Goal: Task Accomplishment & Management: Use online tool/utility

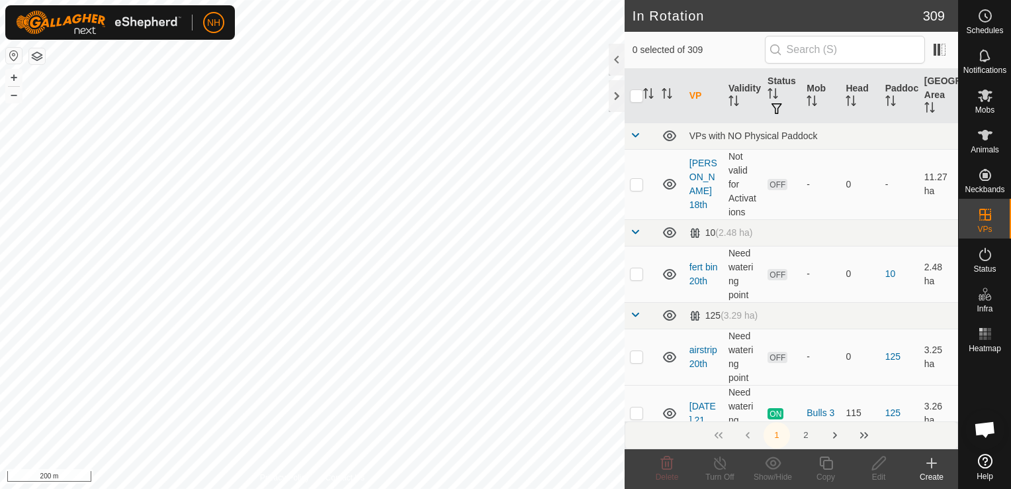
click at [932, 465] on icon at bounding box center [932, 462] width 0 height 9
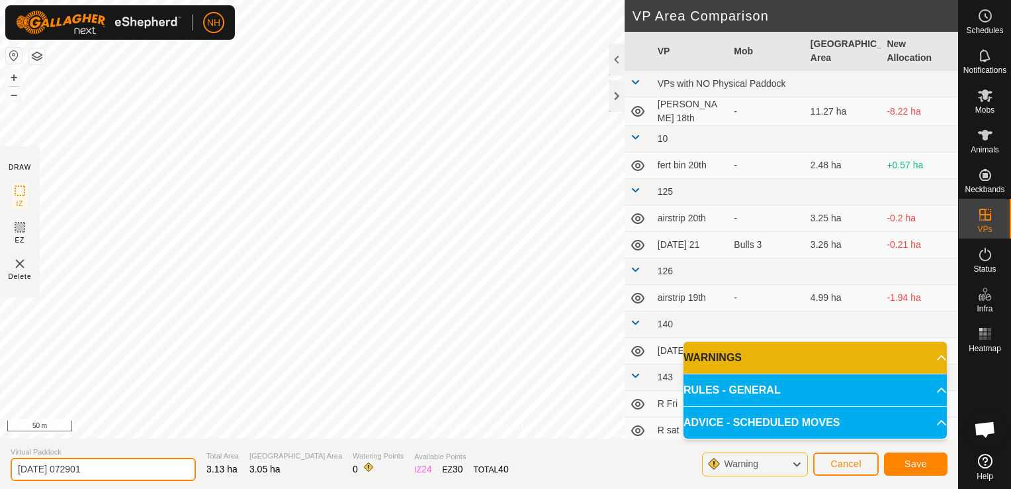
click at [148, 462] on input "[DATE] 072901" at bounding box center [103, 468] width 185 height 23
type input "2"
type input "[PERSON_NAME] 22nd"
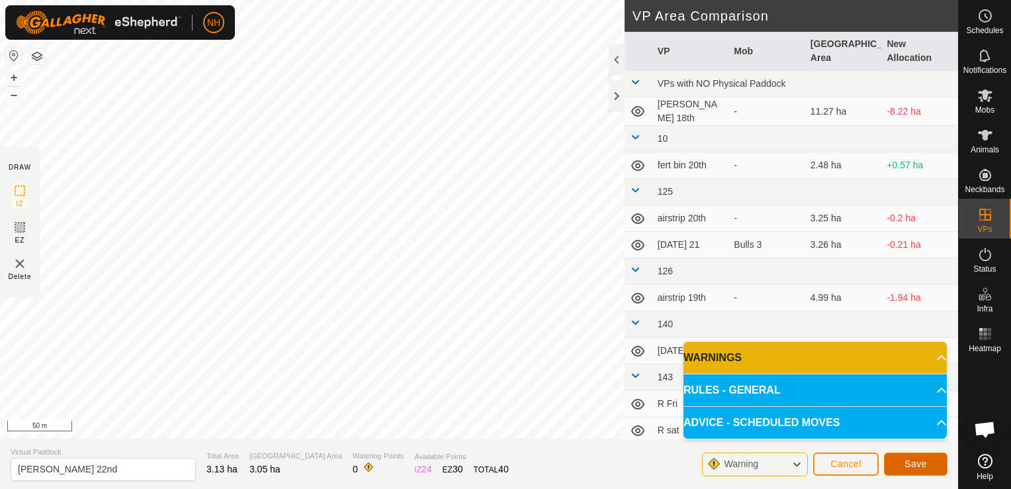
click at [902, 463] on button "Save" at bounding box center [916, 463] width 64 height 23
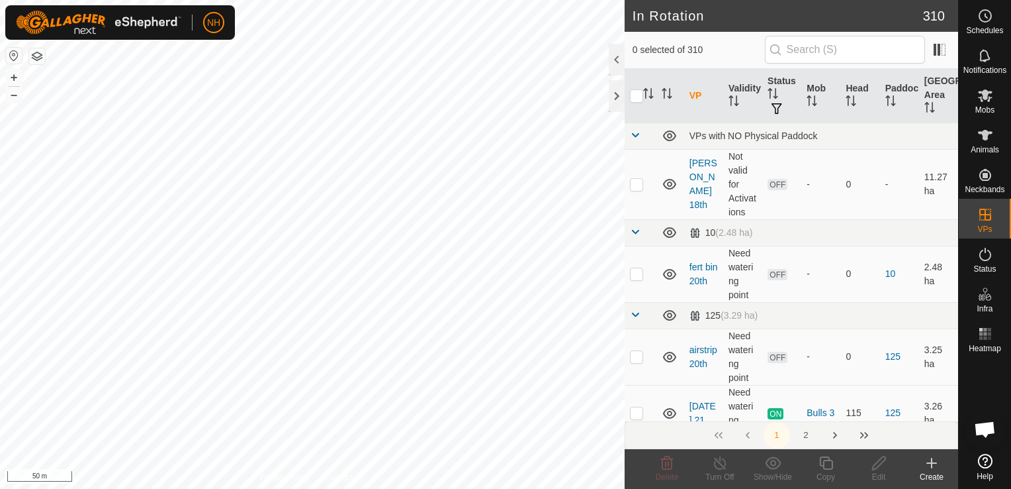
click at [930, 464] on icon at bounding box center [932, 463] width 16 height 16
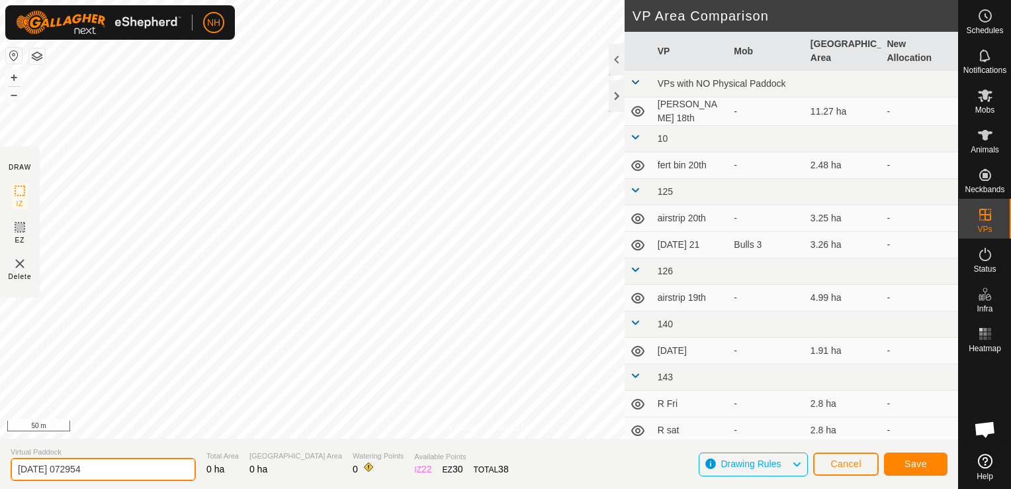
click at [165, 475] on input "[DATE] 072954" at bounding box center [103, 468] width 185 height 23
type input "2"
type input "i"
type input "mouats 22nd"
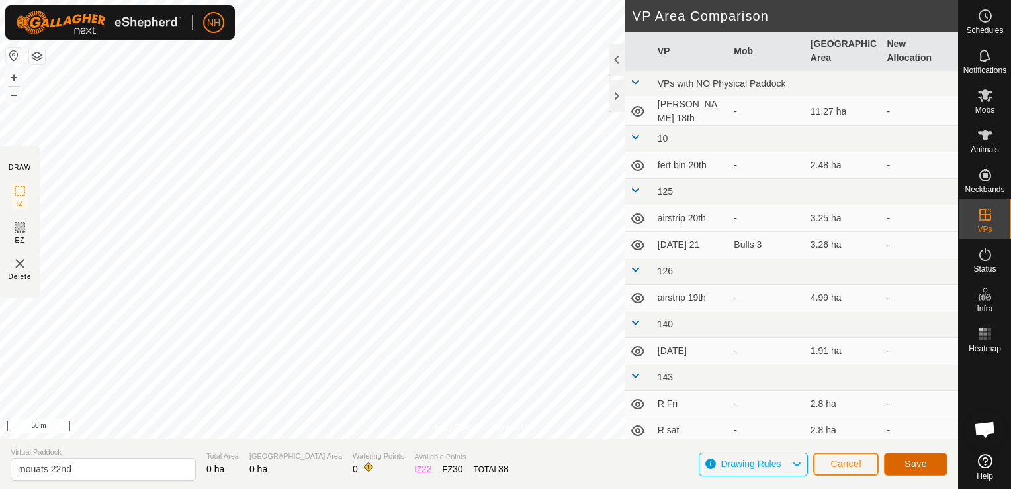
click at [911, 463] on span "Save" at bounding box center [916, 463] width 23 height 11
click at [831, 465] on button "Cancel" at bounding box center [847, 463] width 66 height 23
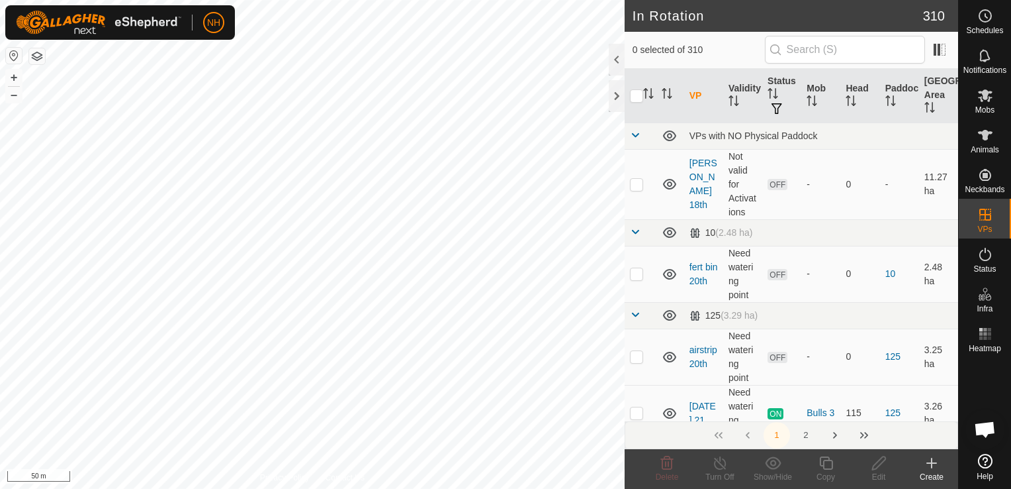
click at [933, 463] on icon at bounding box center [931, 463] width 9 height 0
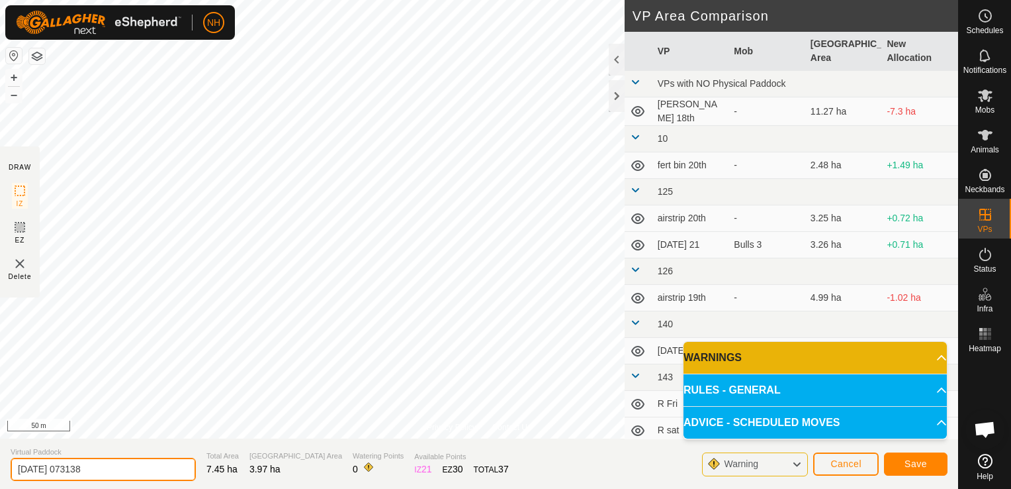
click at [151, 465] on input "[DATE] 073138" at bounding box center [103, 468] width 185 height 23
type input "2"
type input "mouats 22nd 2"
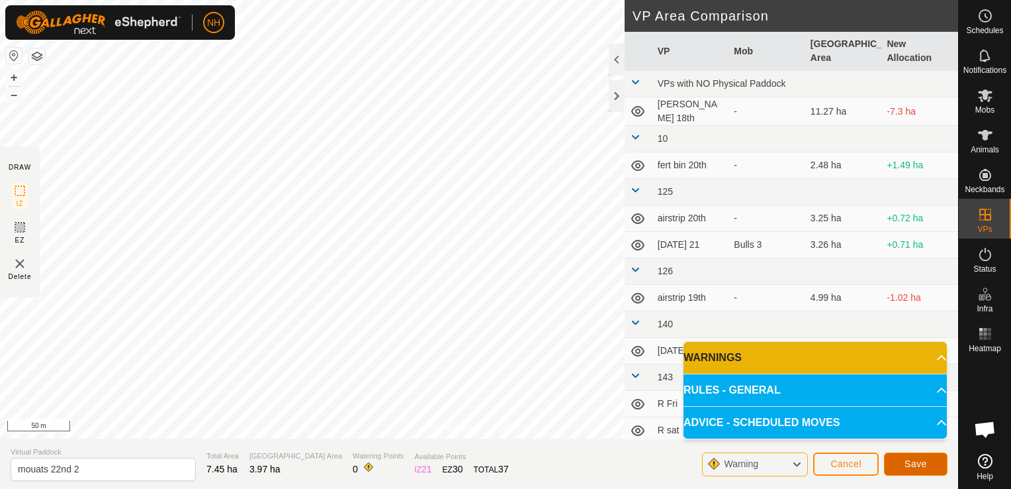
click at [911, 461] on span "Save" at bounding box center [916, 463] width 23 height 11
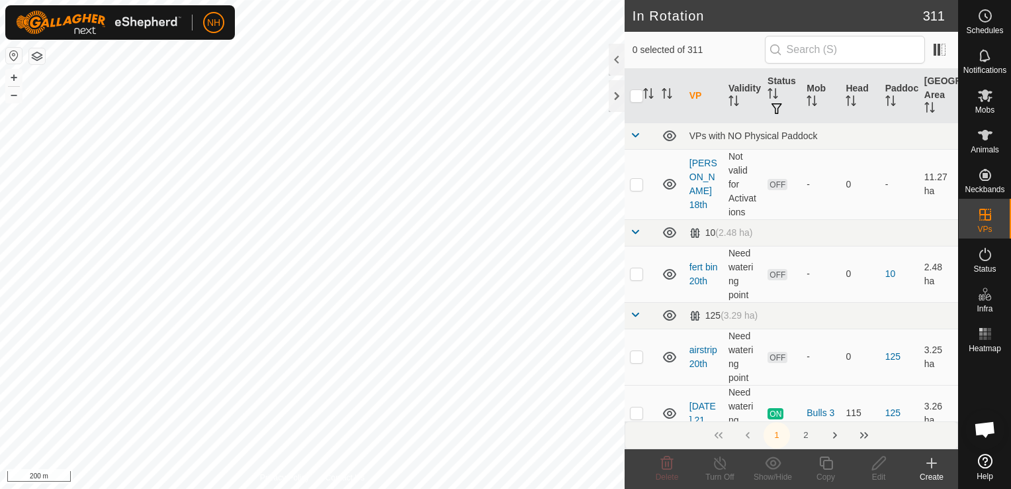
click at [930, 461] on icon at bounding box center [932, 463] width 16 height 16
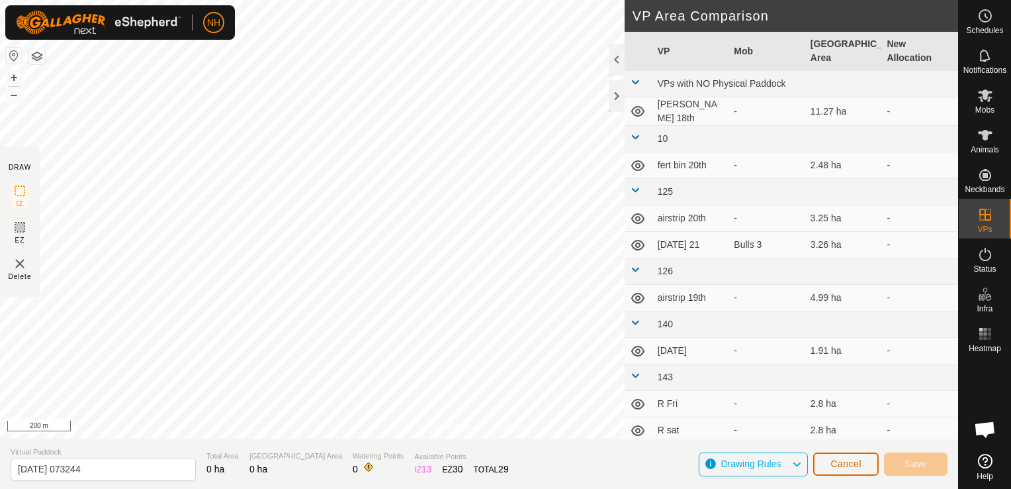
click at [833, 460] on span "Cancel" at bounding box center [846, 463] width 31 height 11
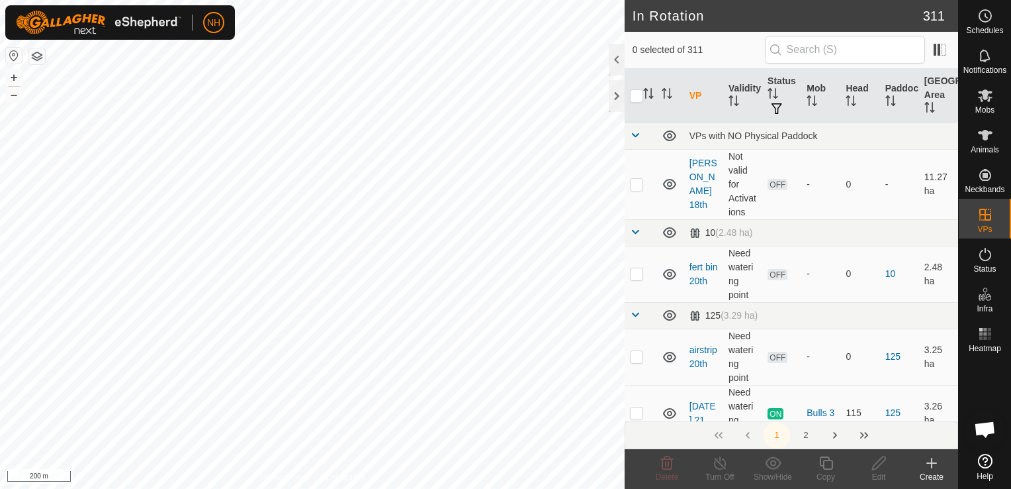
click at [933, 463] on icon at bounding box center [931, 463] width 9 height 0
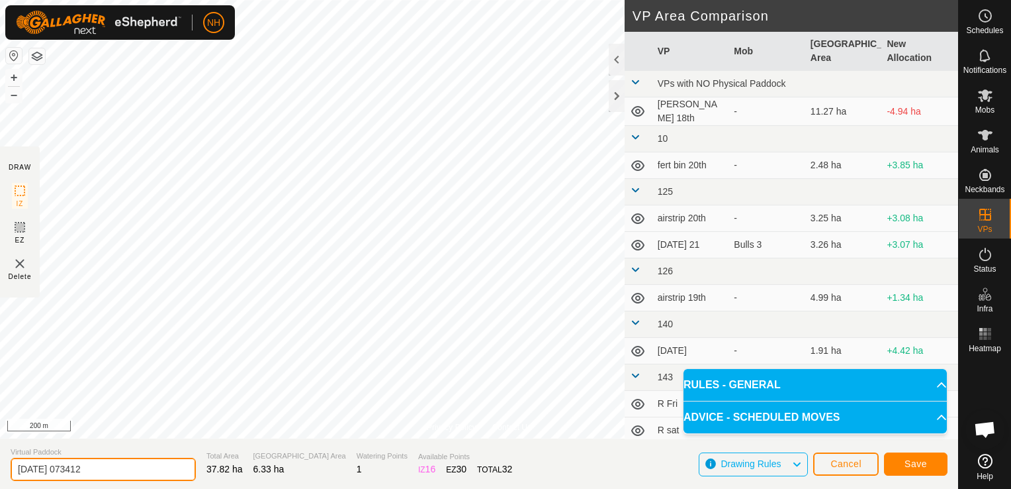
click at [136, 464] on input "[DATE] 073412" at bounding box center [103, 468] width 185 height 23
type input "2"
type input "r"
type input "gravel pit to rowed up"
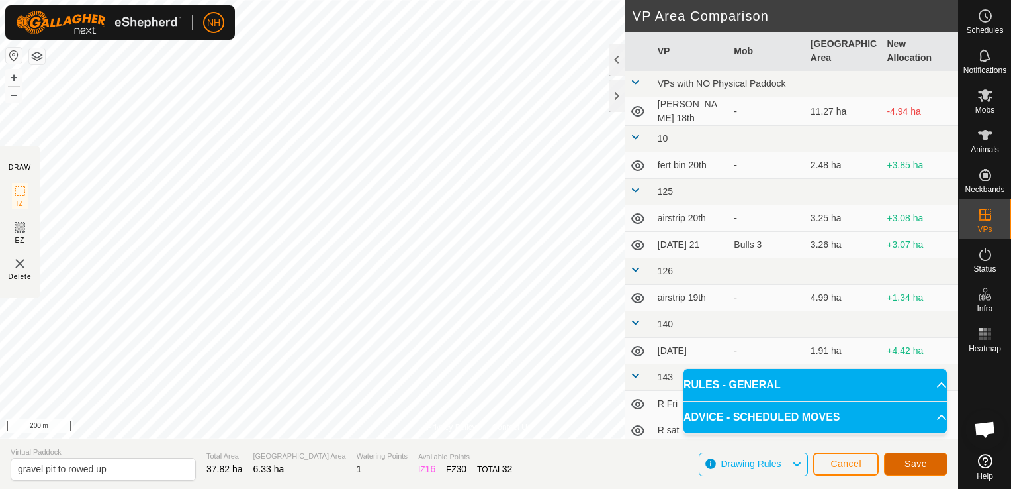
click at [928, 469] on button "Save" at bounding box center [916, 463] width 64 height 23
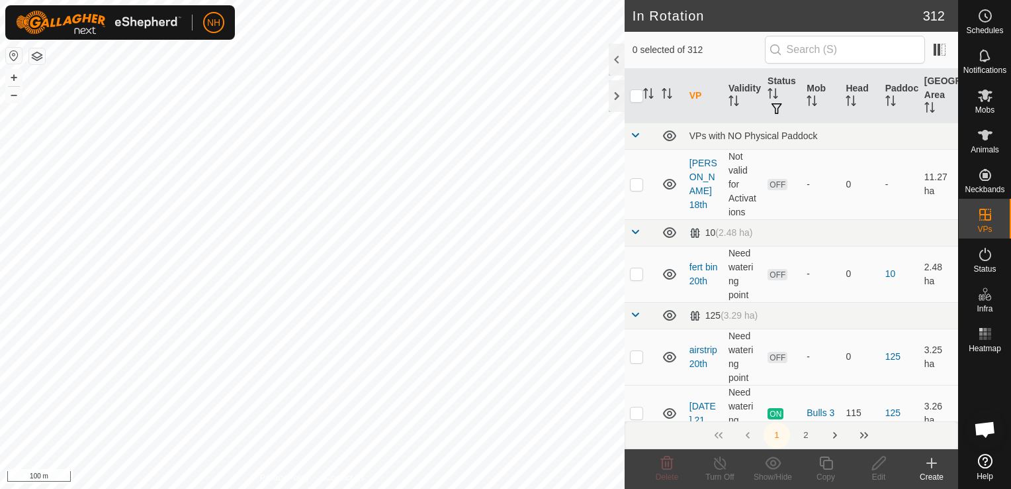
click at [935, 465] on icon at bounding box center [932, 463] width 16 height 16
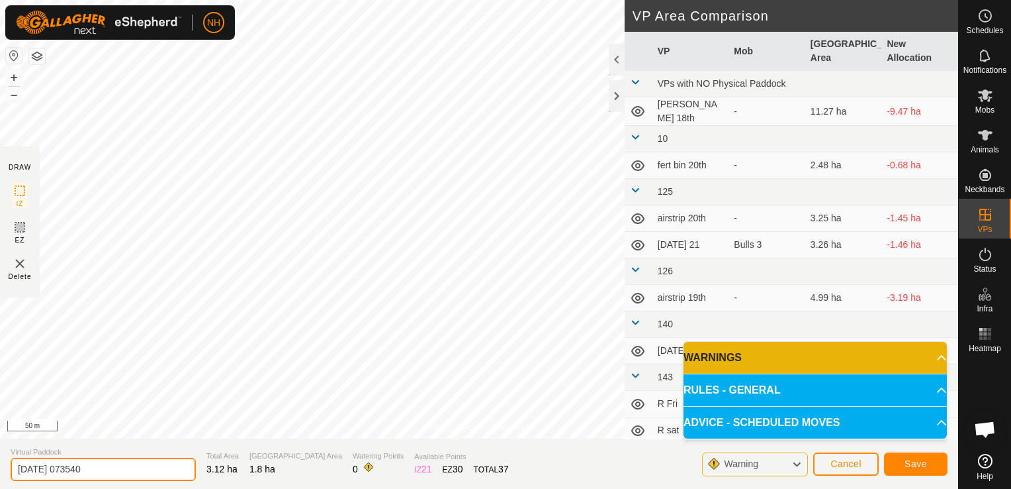
click at [109, 467] on input "[DATE] 073540" at bounding box center [103, 468] width 185 height 23
type input "2"
type input "airstrip 22nd"
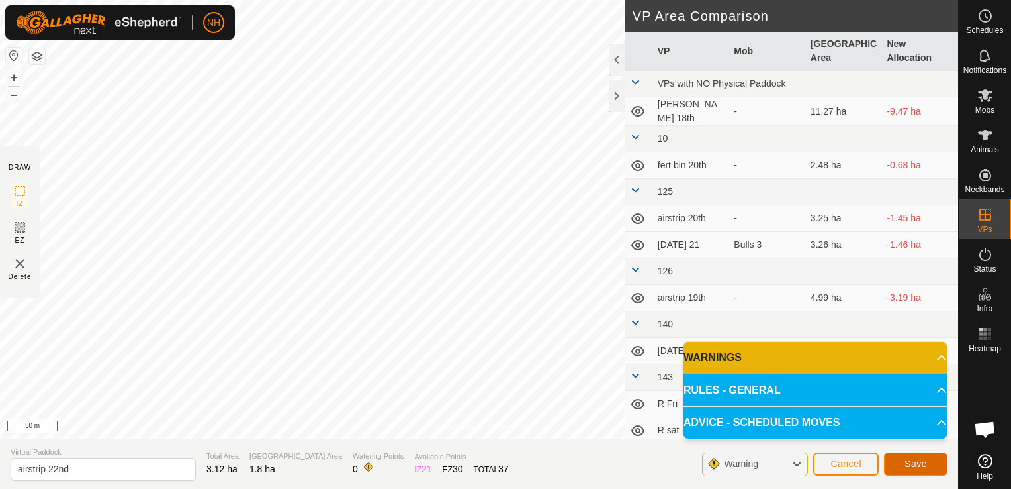
click at [912, 463] on span "Save" at bounding box center [916, 463] width 23 height 11
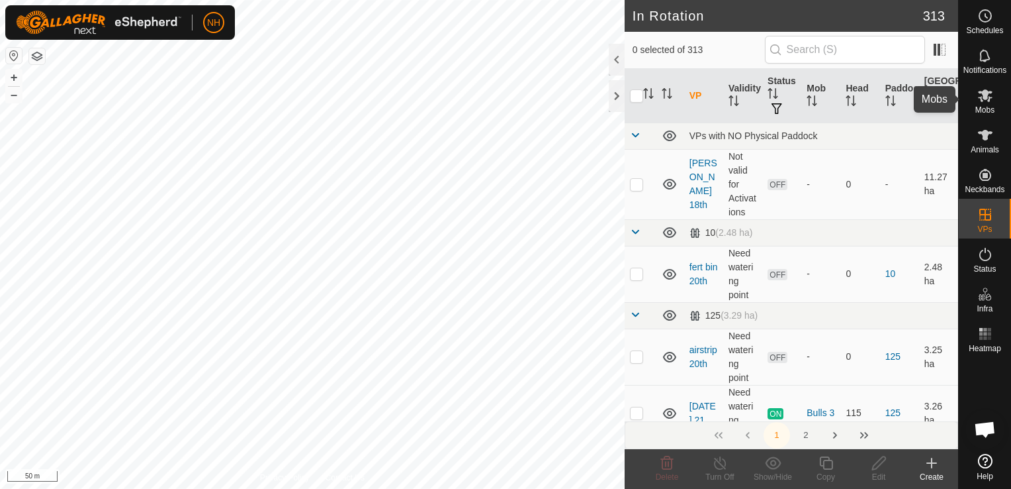
click at [989, 98] on icon at bounding box center [985, 95] width 15 height 13
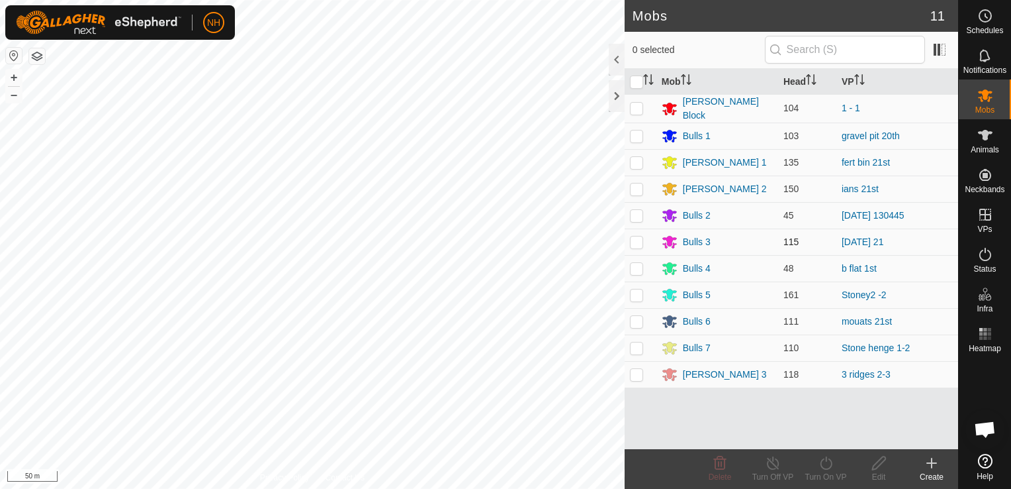
click at [630, 239] on p-checkbox at bounding box center [636, 241] width 13 height 11
checkbox input "true"
click at [829, 467] on icon at bounding box center [826, 463] width 17 height 16
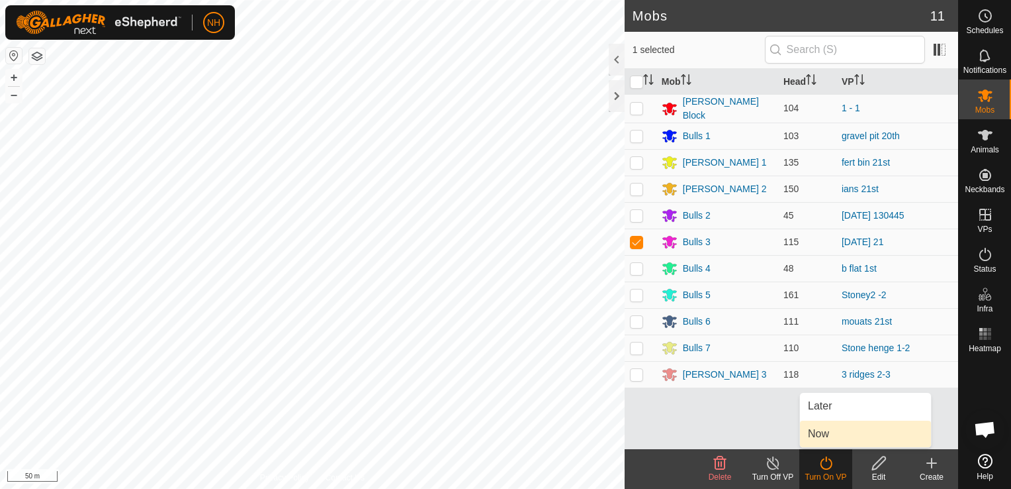
click at [836, 438] on link "Now" at bounding box center [865, 433] width 131 height 26
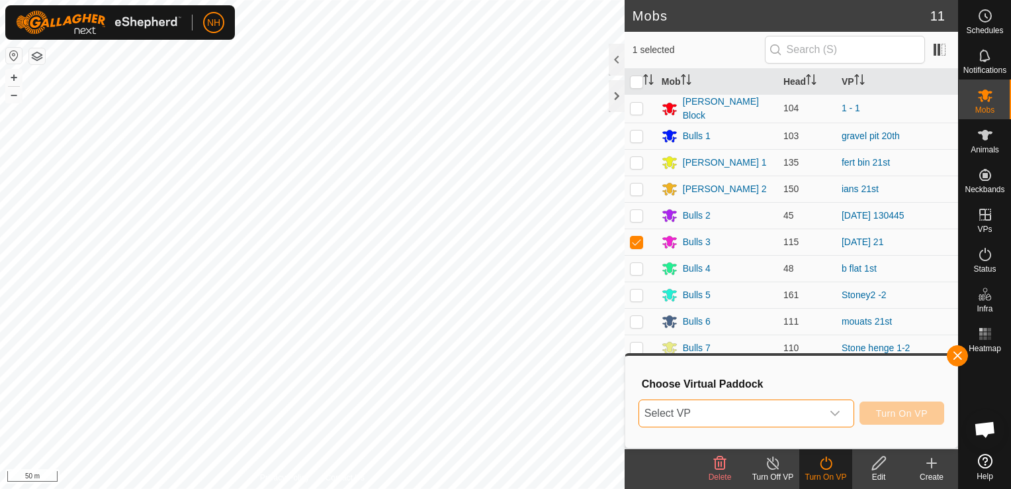
click at [747, 414] on span "Select VP" at bounding box center [730, 413] width 183 height 26
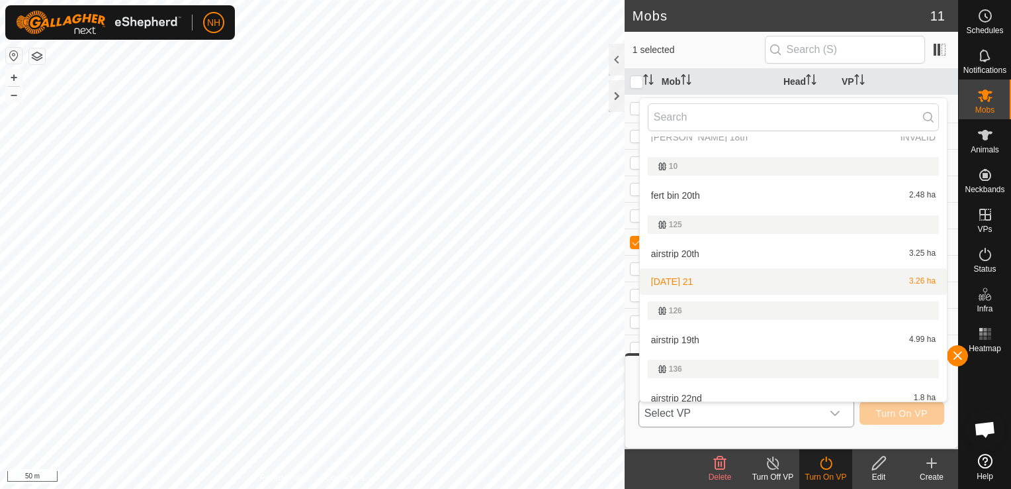
scroll to position [66, 0]
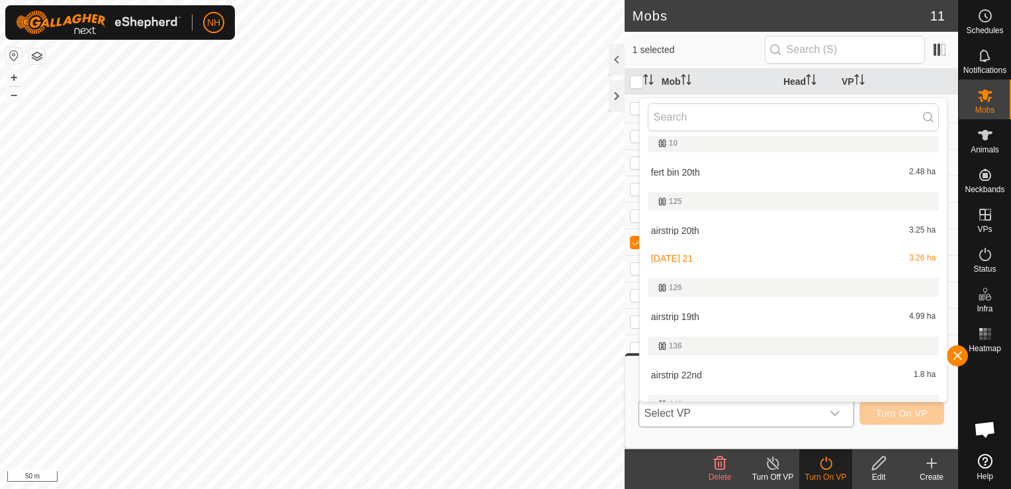
click at [712, 371] on li "airstrip 22nd 1.8 ha" at bounding box center [793, 374] width 307 height 26
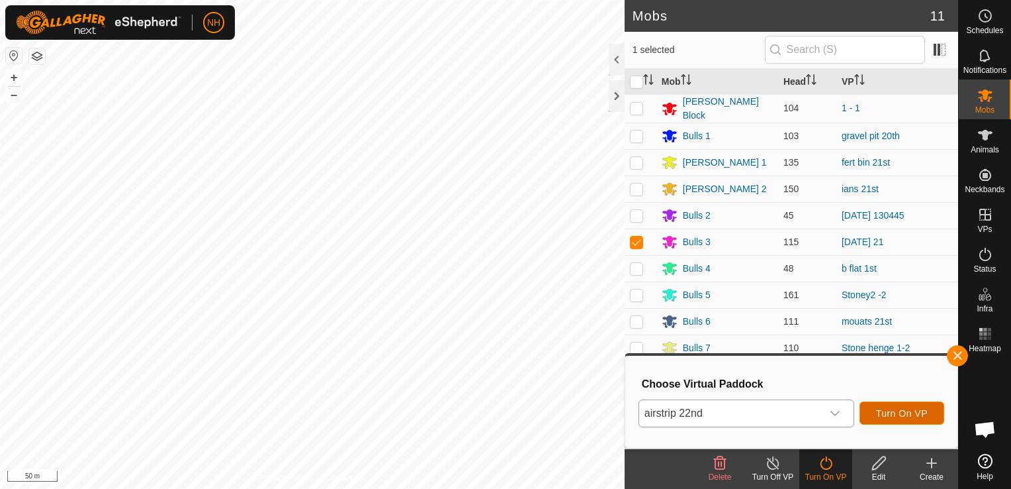
click at [902, 410] on span "Turn On VP" at bounding box center [902, 413] width 52 height 11
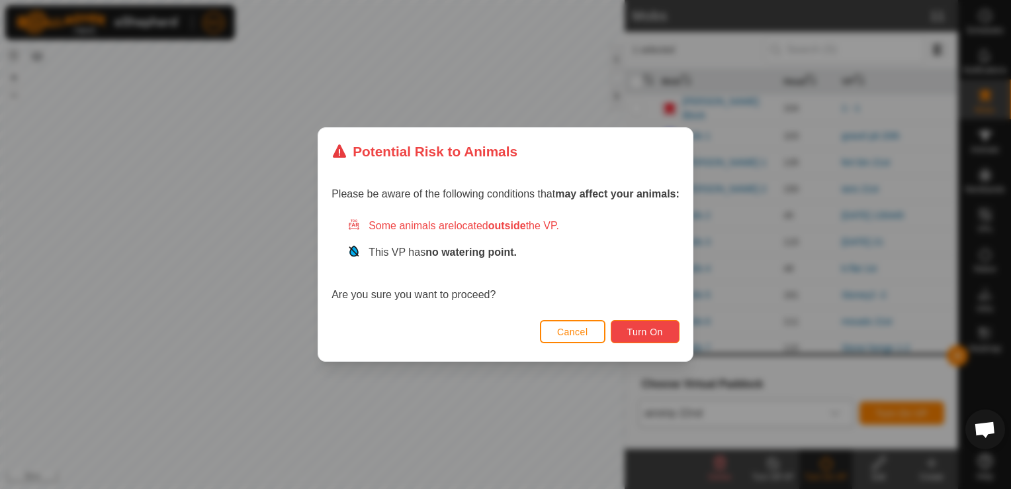
click at [630, 331] on span "Turn On" at bounding box center [646, 331] width 36 height 11
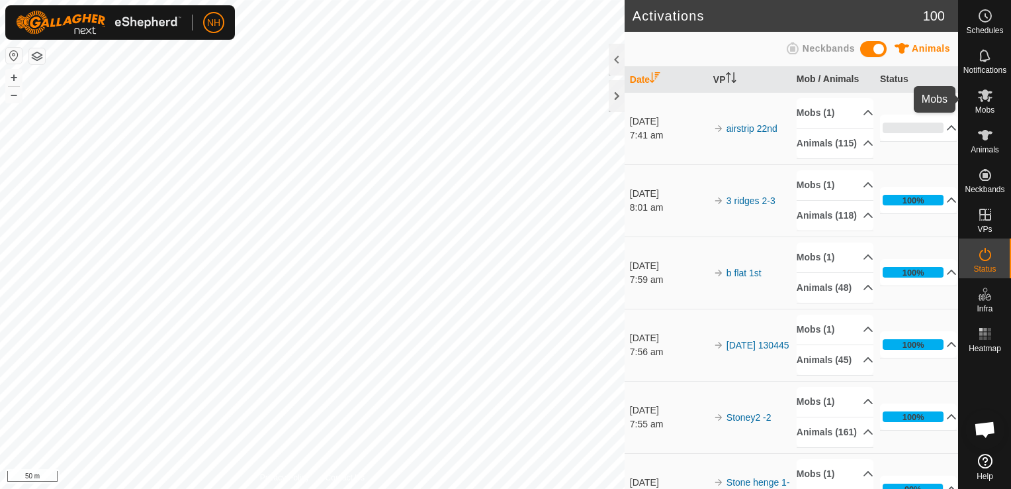
click at [980, 106] on span "Mobs" at bounding box center [985, 110] width 19 height 8
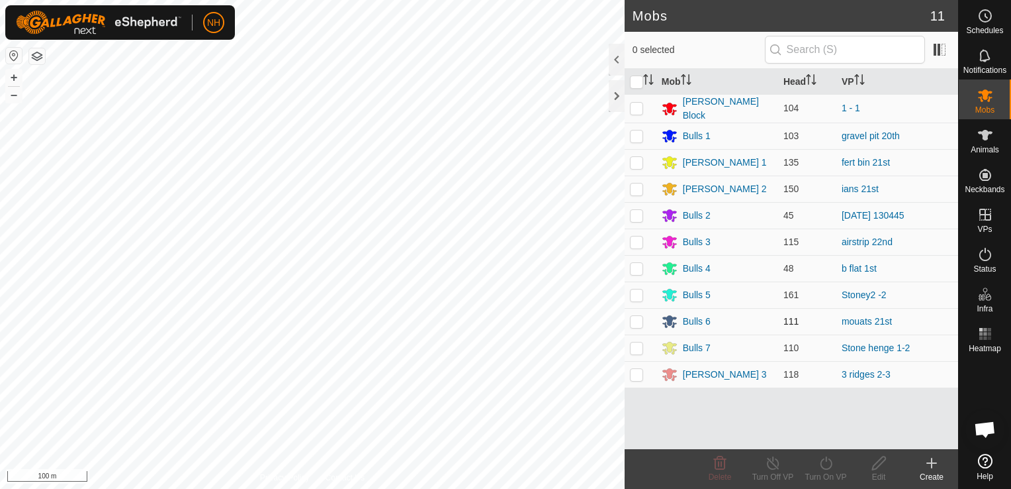
click at [633, 319] on p-checkbox at bounding box center [636, 321] width 13 height 11
checkbox input "true"
click at [827, 468] on icon at bounding box center [826, 462] width 12 height 13
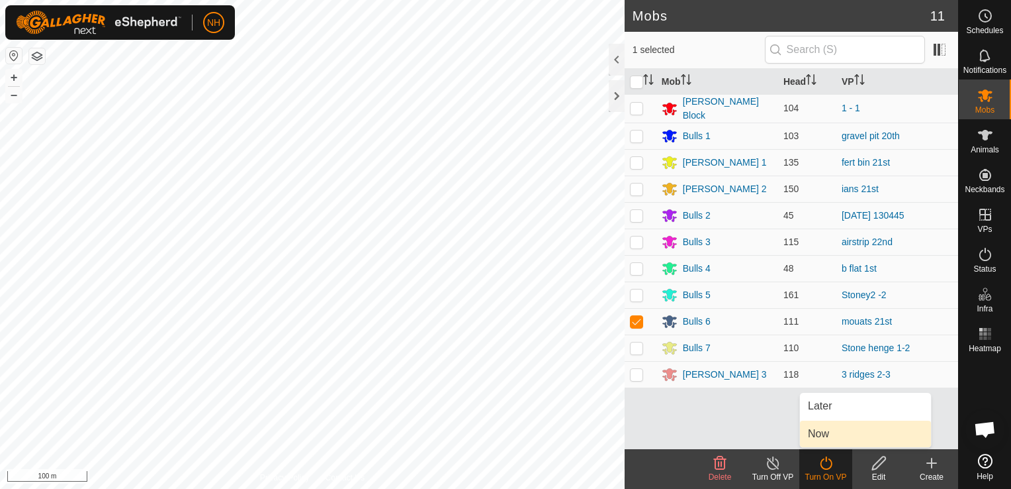
click at [833, 433] on link "Now" at bounding box center [865, 433] width 131 height 26
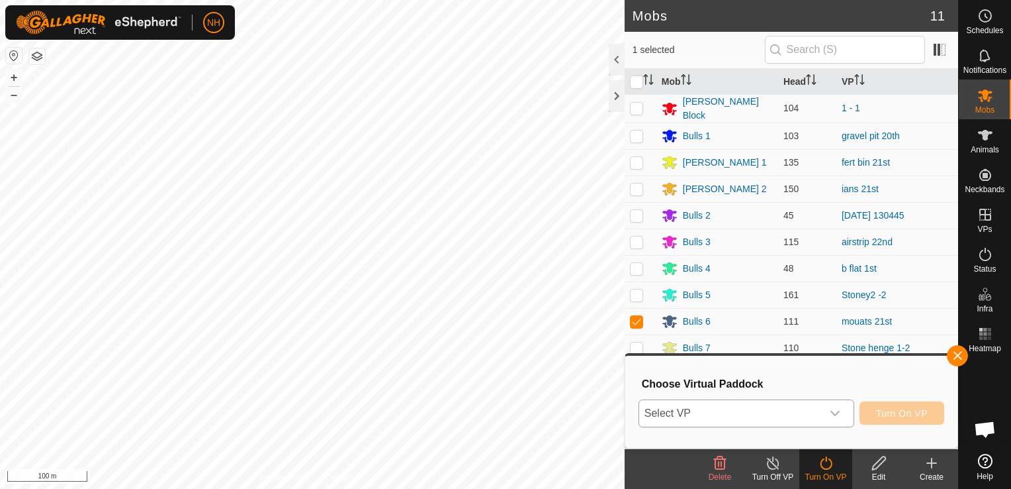
click at [798, 406] on span "Select VP" at bounding box center [730, 413] width 183 height 26
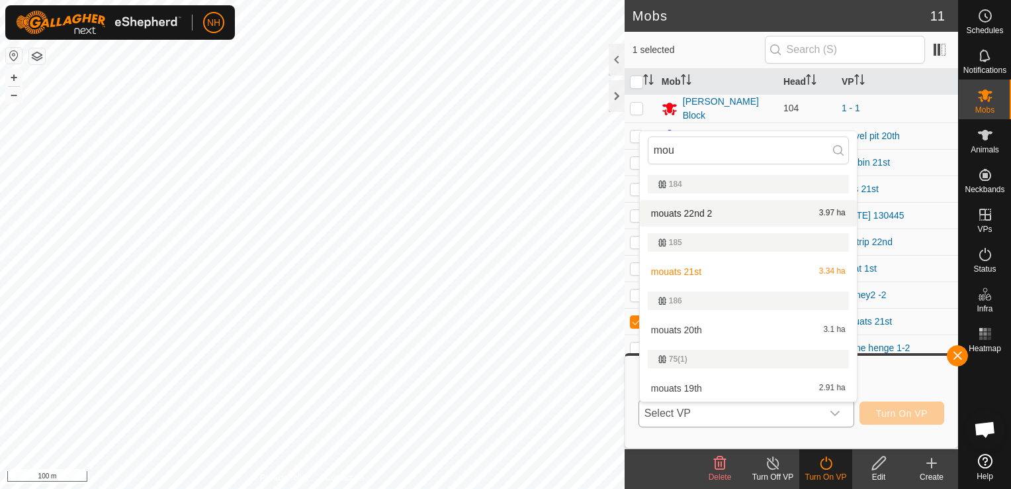
type input "mou"
click at [712, 210] on li "mouats 22nd 2 3.97 ha" at bounding box center [748, 213] width 217 height 26
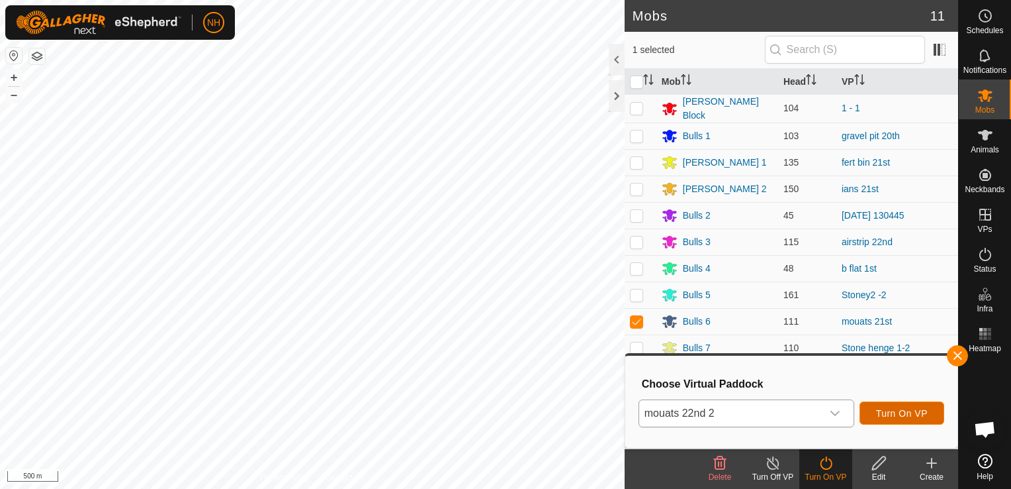
click at [884, 404] on button "Turn On VP" at bounding box center [902, 412] width 85 height 23
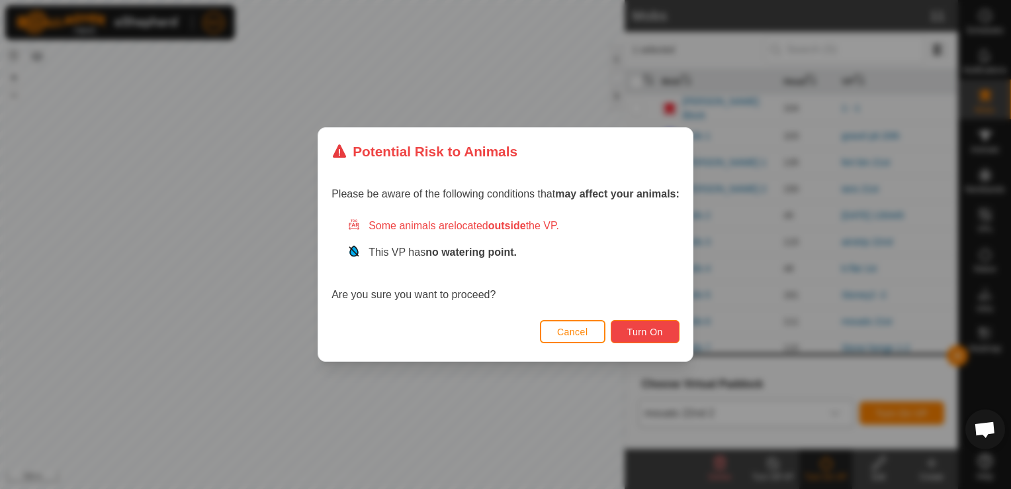
click at [648, 335] on span "Turn On" at bounding box center [646, 331] width 36 height 11
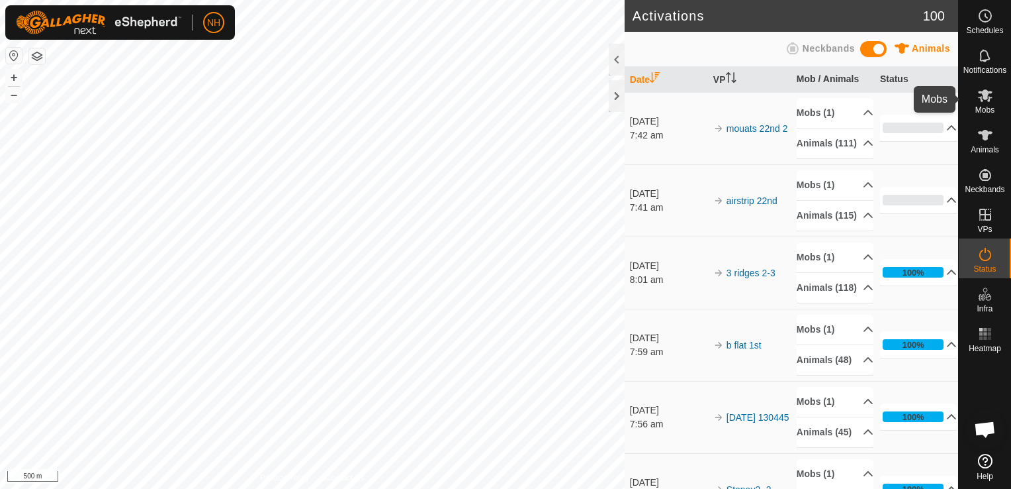
click at [988, 103] on icon at bounding box center [986, 95] width 16 height 16
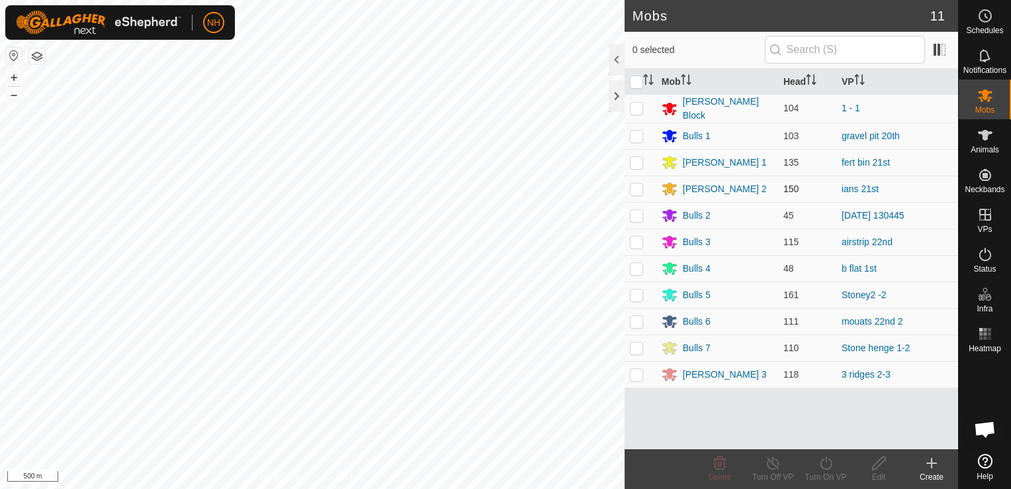
click at [633, 184] on p-checkbox at bounding box center [636, 188] width 13 height 11
checkbox input "true"
click at [830, 463] on icon at bounding box center [826, 463] width 17 height 16
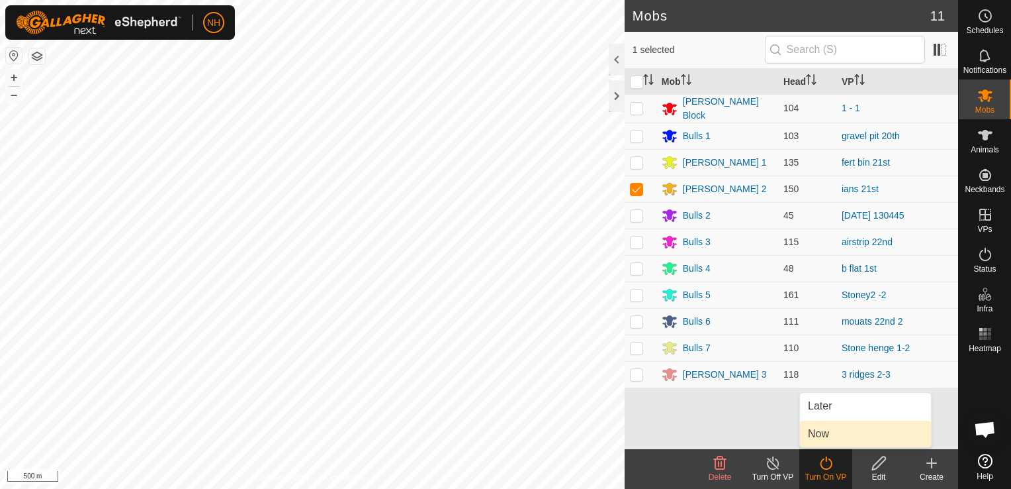
click at [839, 430] on link "Now" at bounding box center [865, 433] width 131 height 26
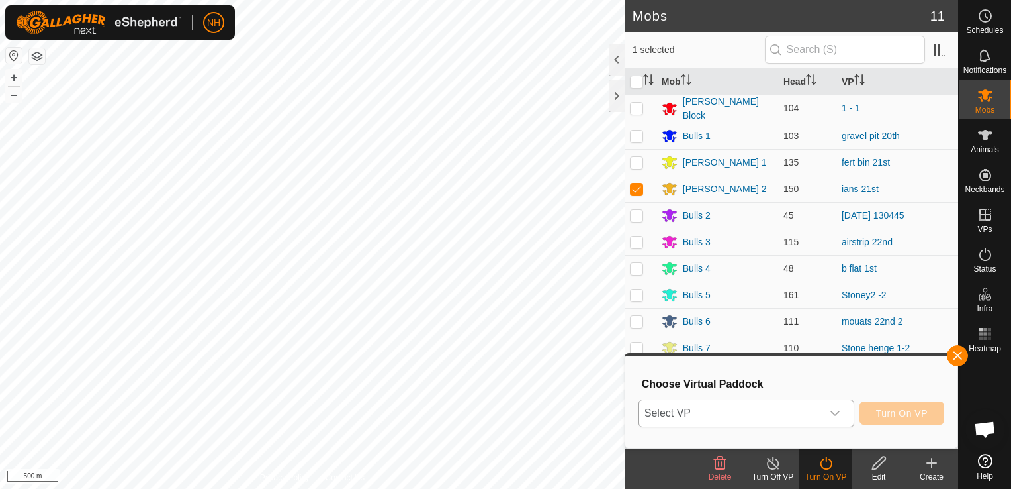
click at [787, 410] on span "Select VP" at bounding box center [730, 413] width 183 height 26
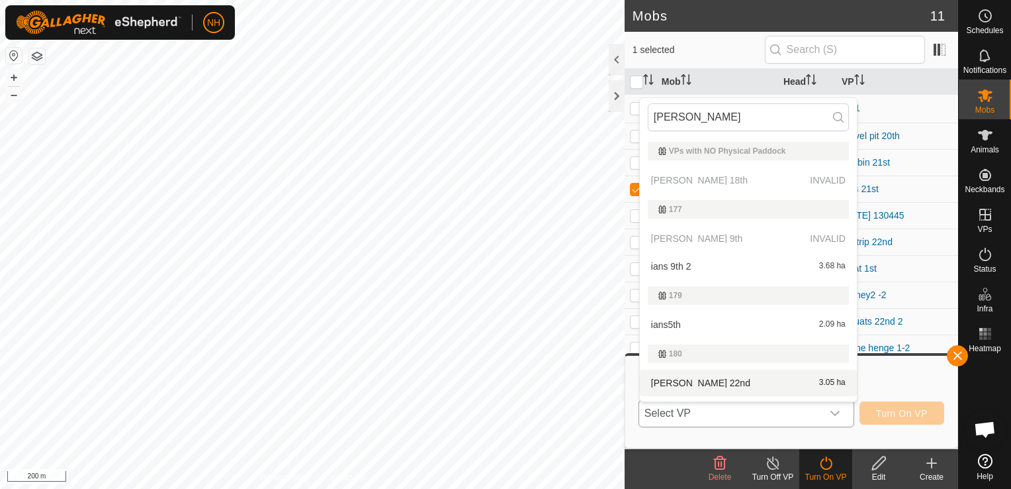
type input "[PERSON_NAME]"
click at [713, 380] on li "[PERSON_NAME] 22nd 3.05 ha" at bounding box center [748, 382] width 217 height 26
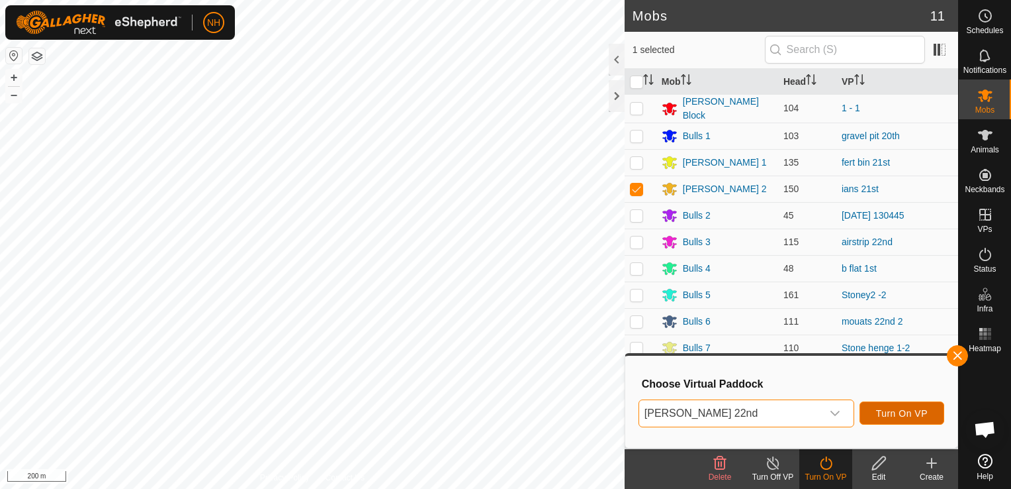
click at [884, 409] on span "Turn On VP" at bounding box center [902, 413] width 52 height 11
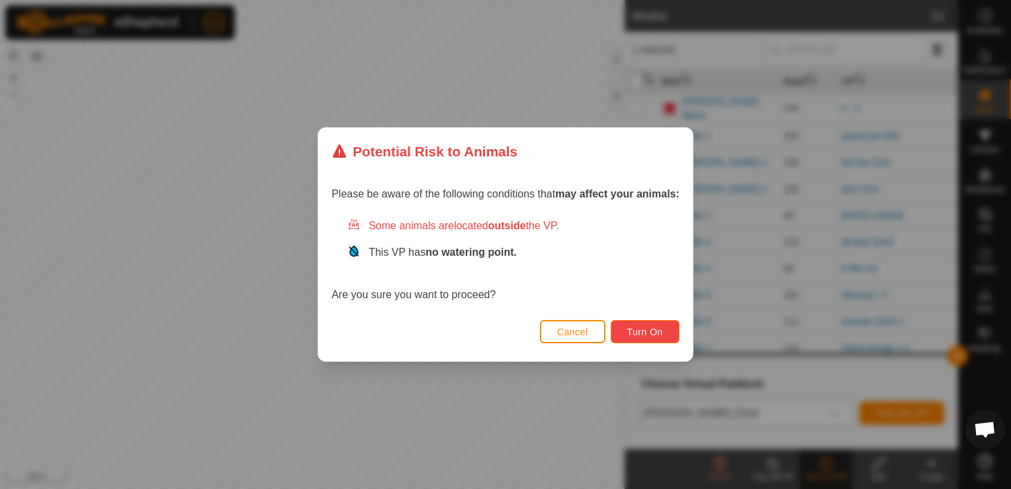
click at [636, 330] on span "Turn On" at bounding box center [646, 331] width 36 height 11
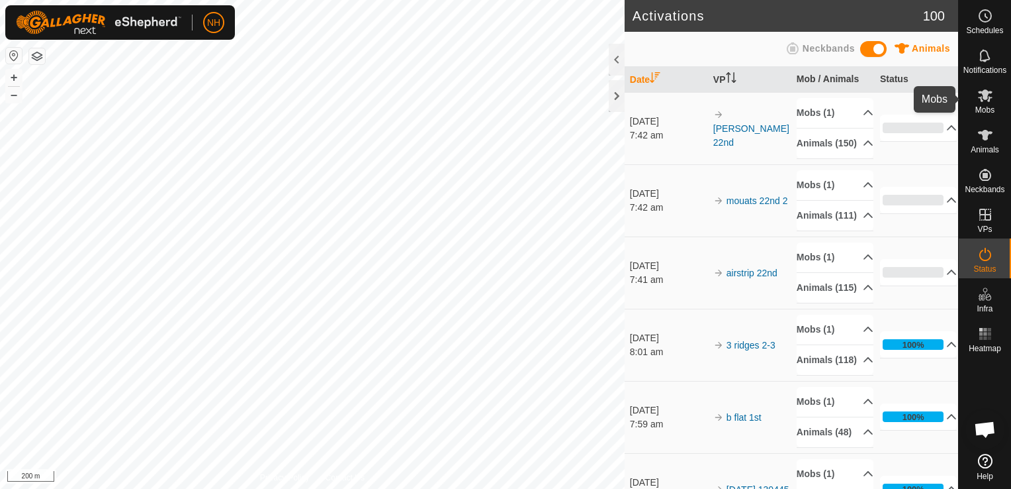
click at [986, 96] on icon at bounding box center [985, 95] width 15 height 13
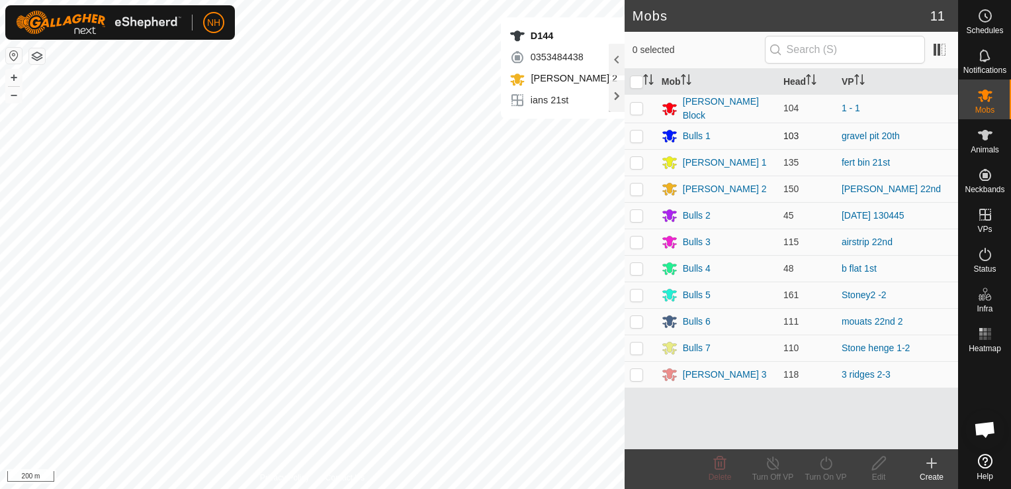
click at [633, 131] on p-checkbox at bounding box center [636, 135] width 13 height 11
checkbox input "true"
click at [827, 469] on icon at bounding box center [826, 462] width 12 height 13
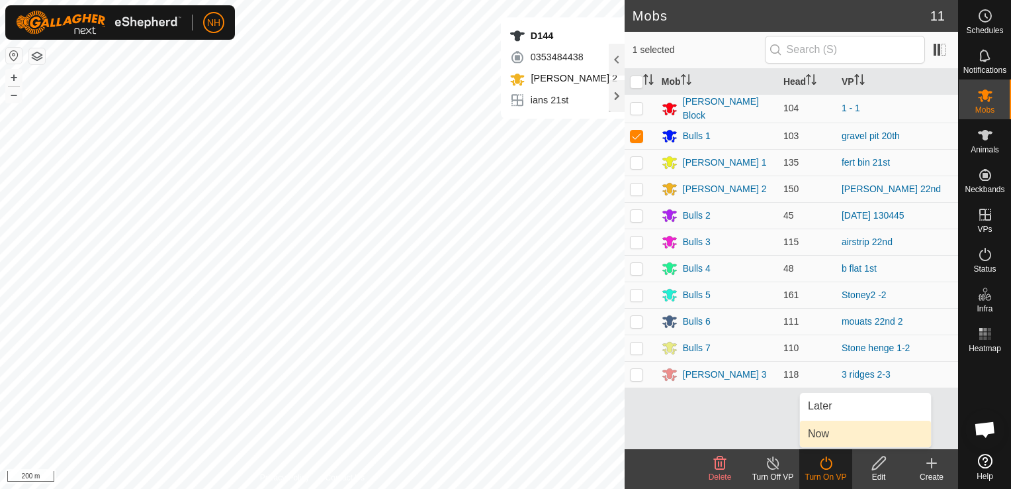
click at [830, 434] on link "Now" at bounding box center [865, 433] width 131 height 26
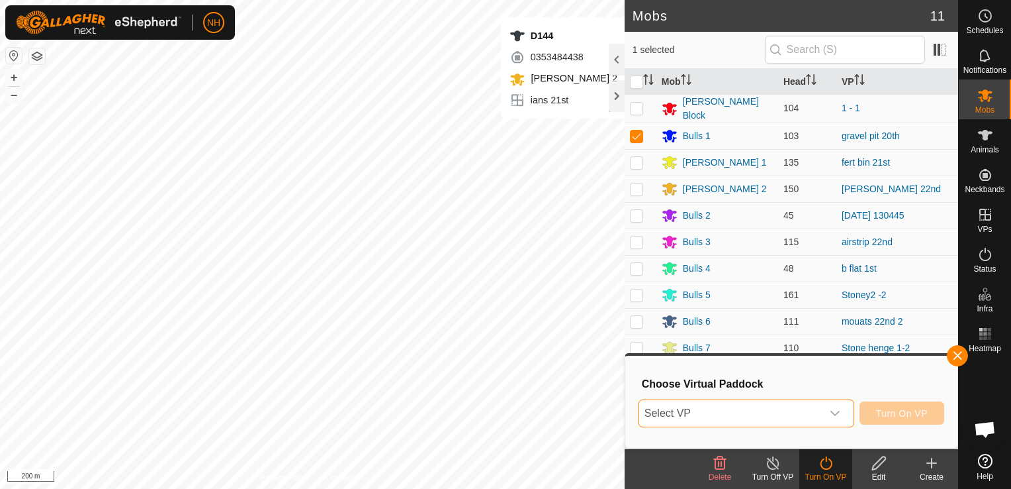
click at [761, 418] on span "Select VP" at bounding box center [730, 413] width 183 height 26
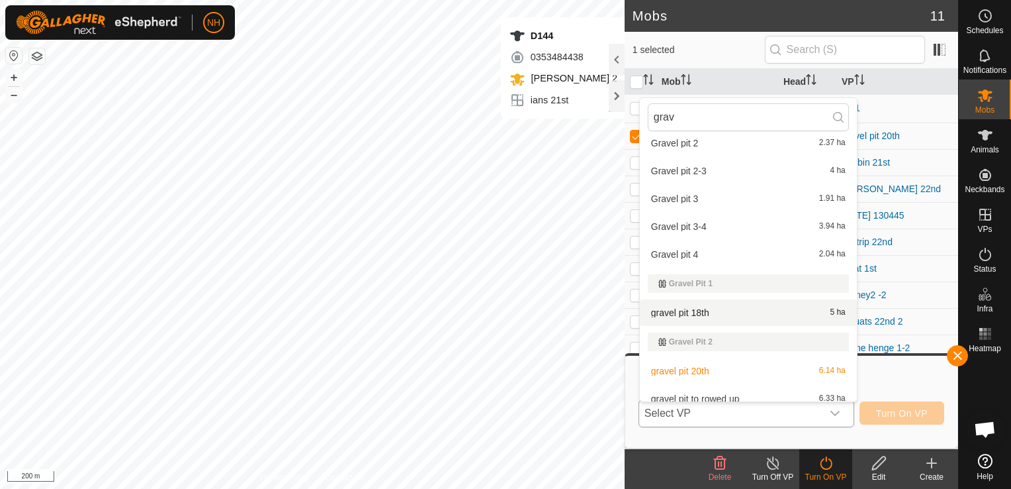
scroll to position [162, 0]
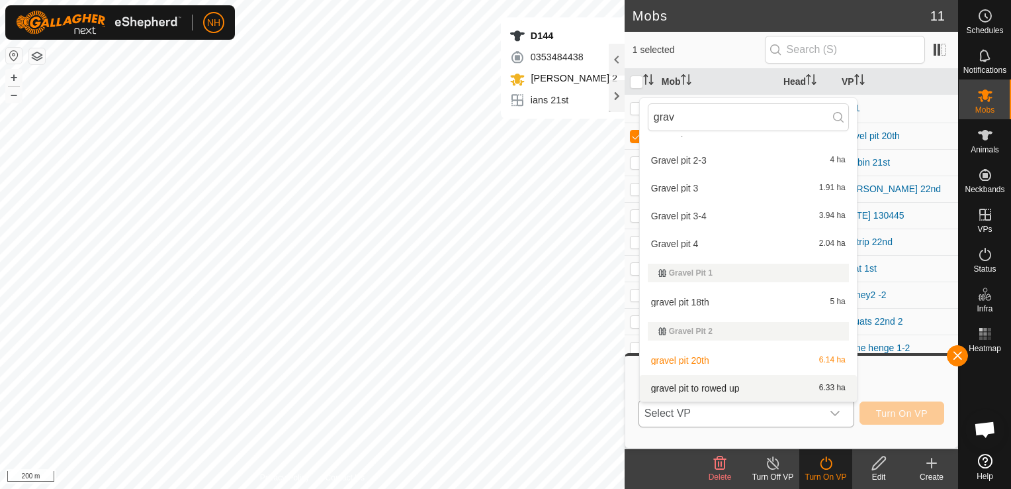
type input "grav"
click at [714, 389] on li "gravel pit to rowed up 6.33 ha" at bounding box center [748, 388] width 217 height 26
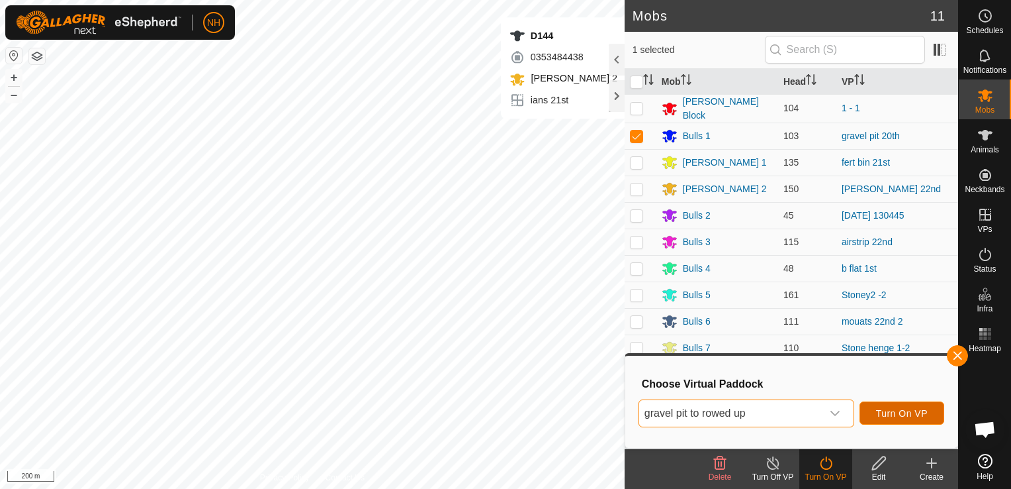
click at [902, 405] on button "Turn On VP" at bounding box center [902, 412] width 85 height 23
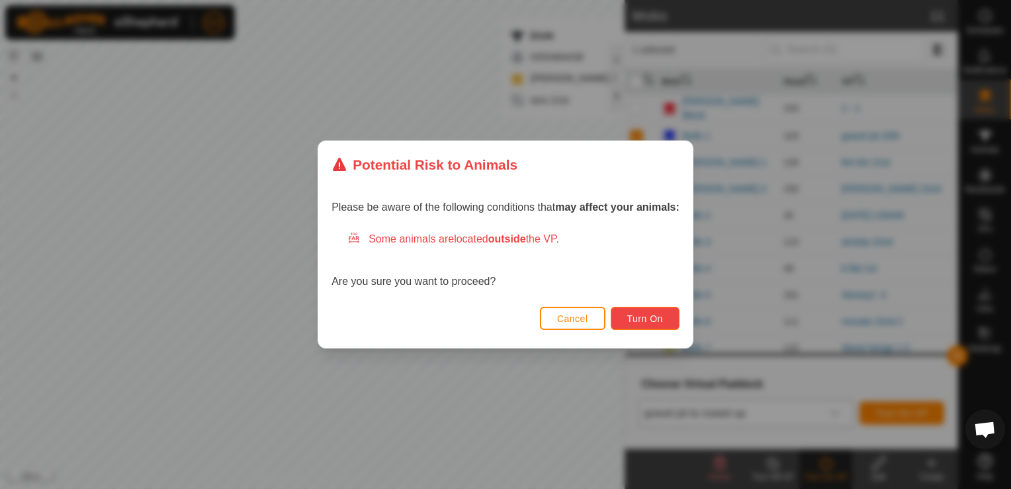
click at [666, 322] on button "Turn On" at bounding box center [645, 317] width 69 height 23
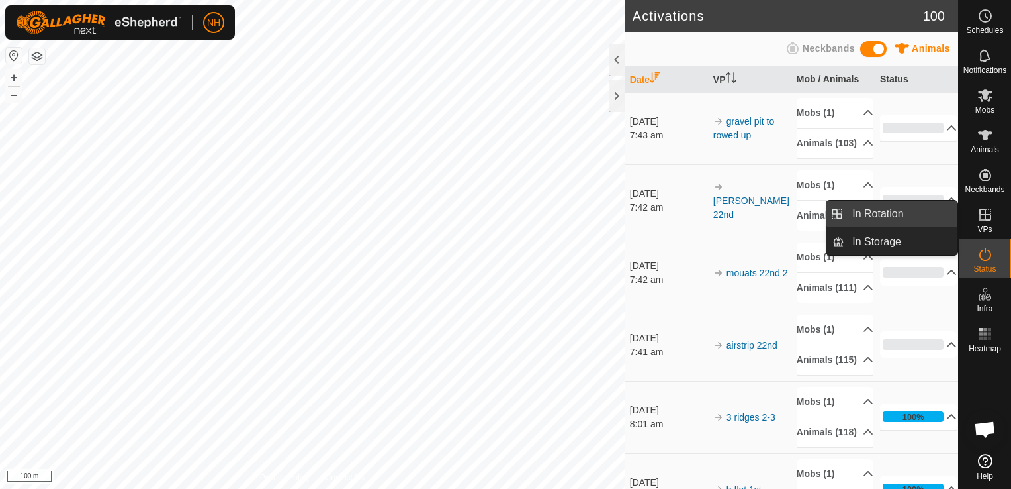
click at [896, 216] on link "In Rotation" at bounding box center [901, 214] width 113 height 26
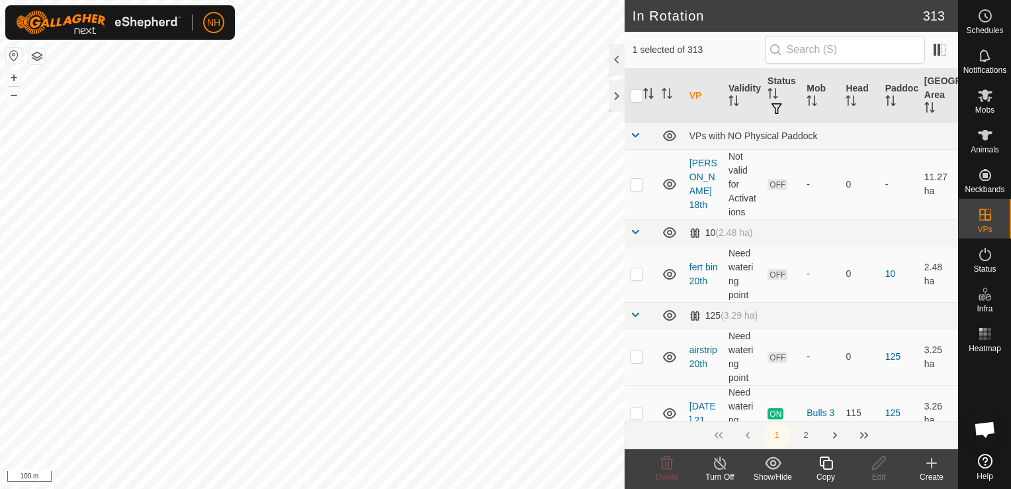
click at [928, 460] on icon at bounding box center [932, 463] width 16 height 16
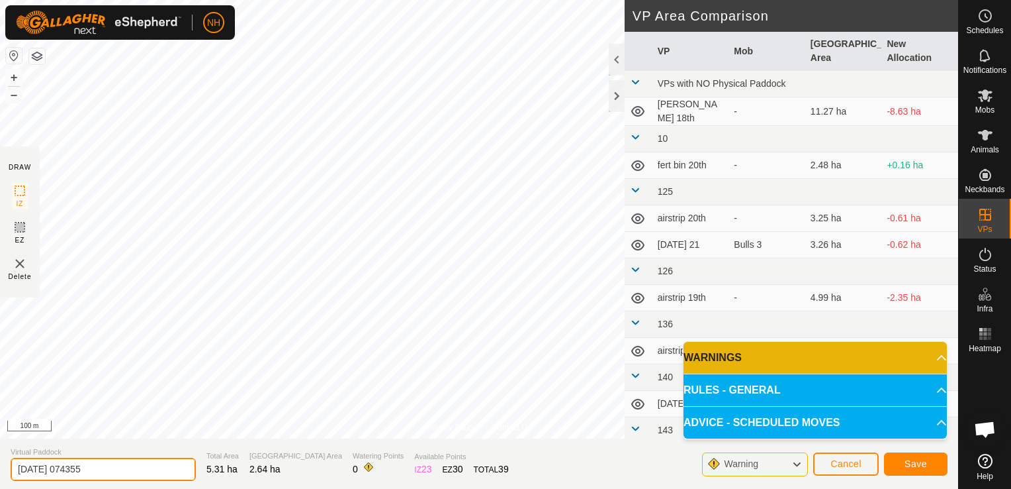
click at [153, 465] on input "2025-09-22 074355" at bounding box center [103, 468] width 185 height 23
type input "2"
type input "double gate 22nd"
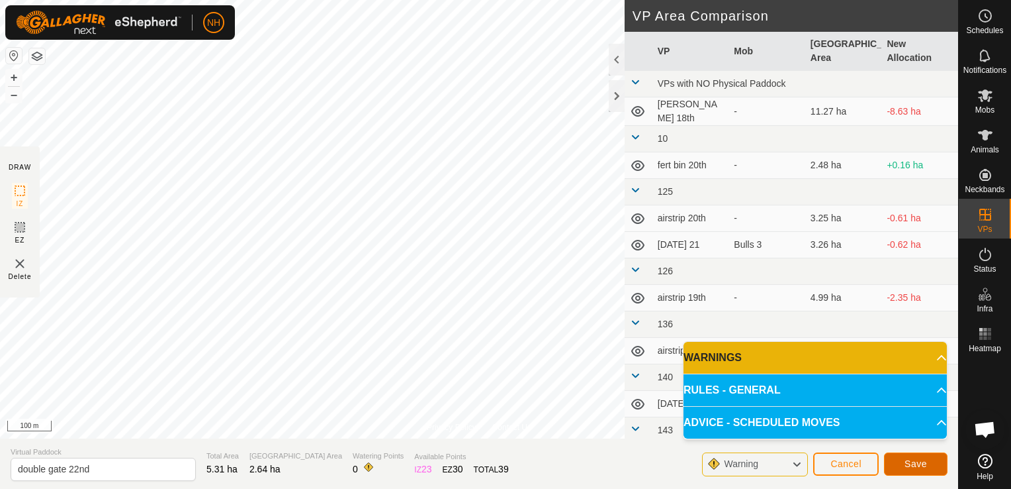
click at [902, 462] on button "Save" at bounding box center [916, 463] width 64 height 23
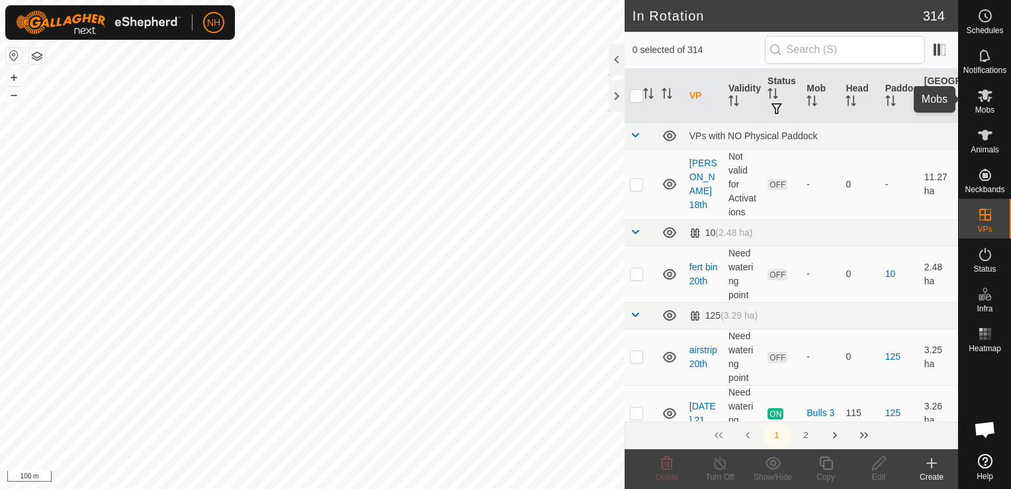
click at [987, 97] on icon at bounding box center [985, 95] width 15 height 13
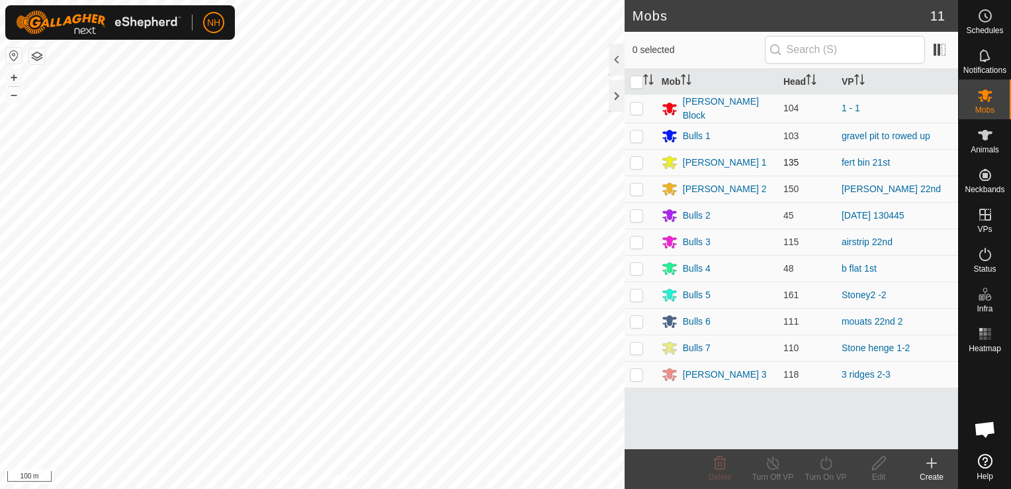
click at [637, 158] on p-checkbox at bounding box center [636, 162] width 13 height 11
checkbox input "true"
click at [827, 458] on icon at bounding box center [826, 463] width 17 height 16
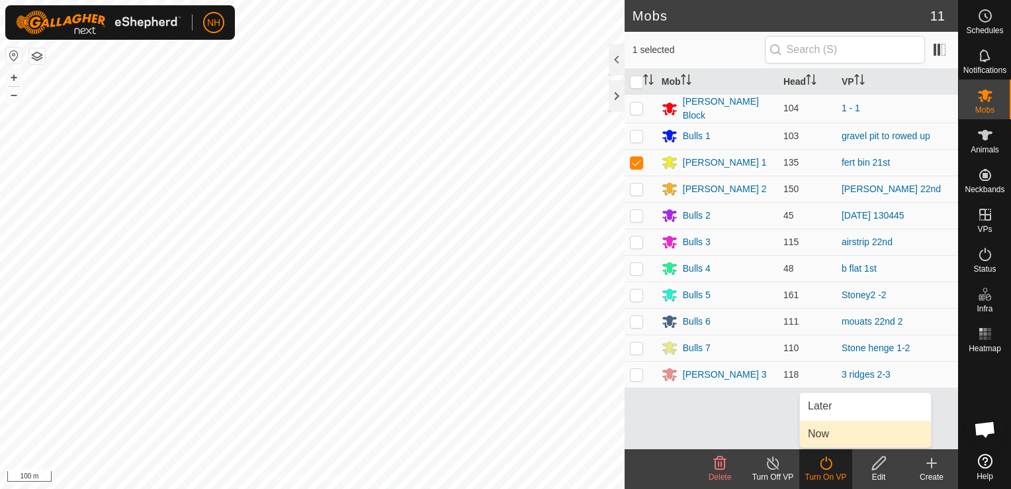
click at [823, 434] on link "Now" at bounding box center [865, 433] width 131 height 26
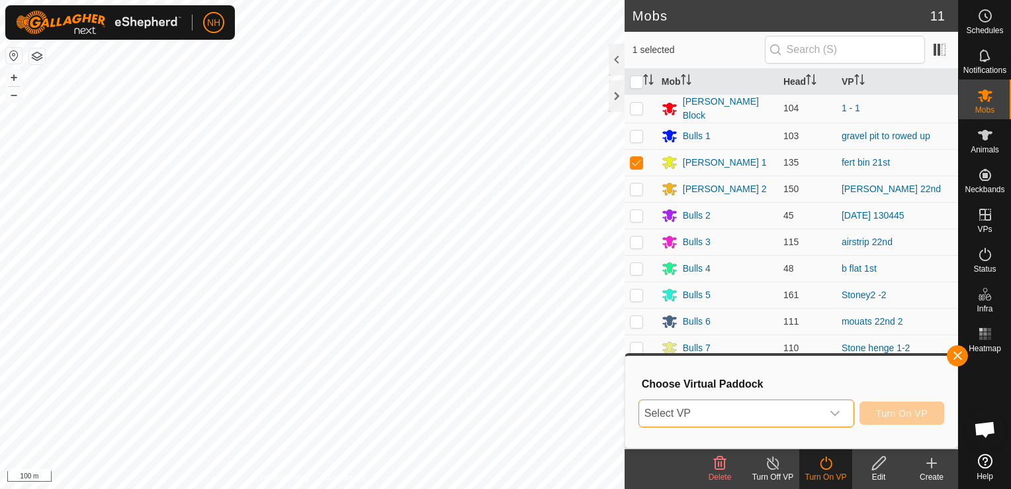
click at [781, 406] on span "Select VP" at bounding box center [730, 413] width 183 height 26
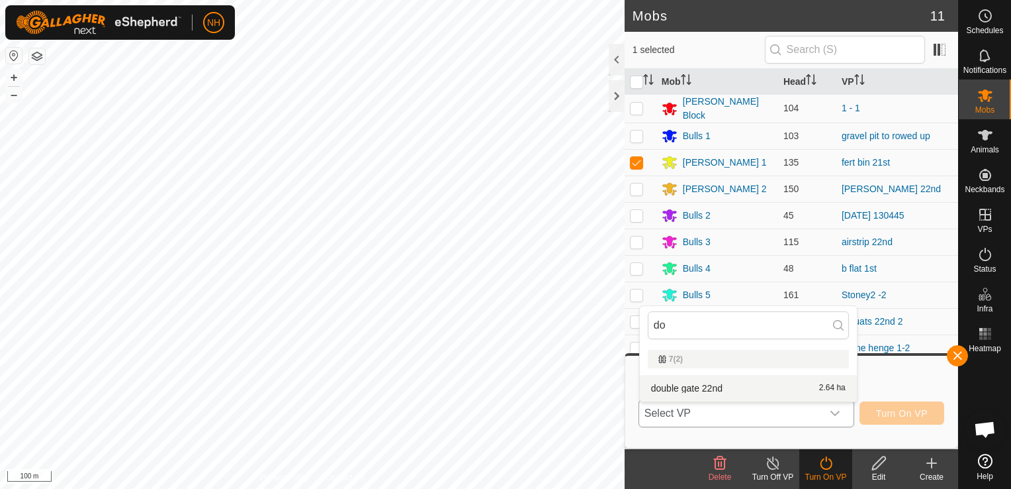
type input "do"
click at [730, 387] on li "double gate 22nd 2.64 ha" at bounding box center [748, 388] width 217 height 26
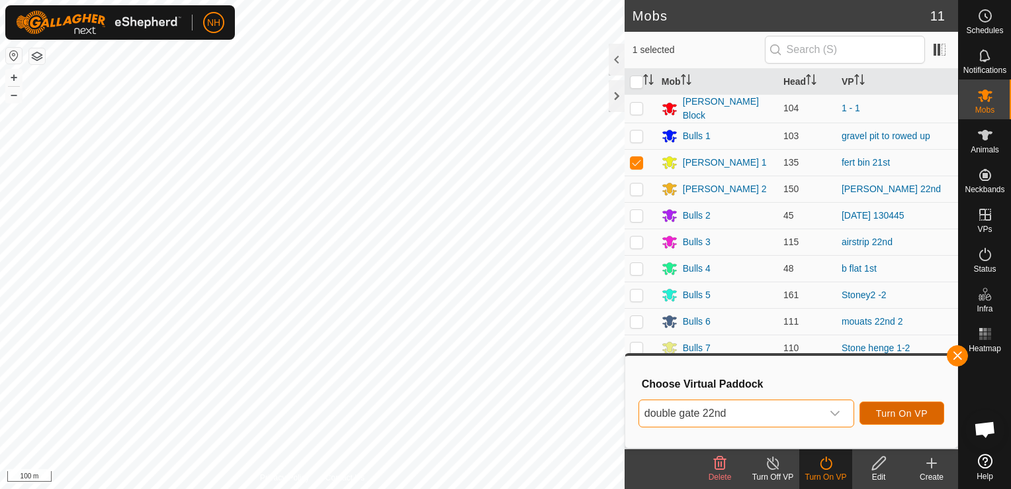
click at [919, 414] on span "Turn On VP" at bounding box center [902, 413] width 52 height 11
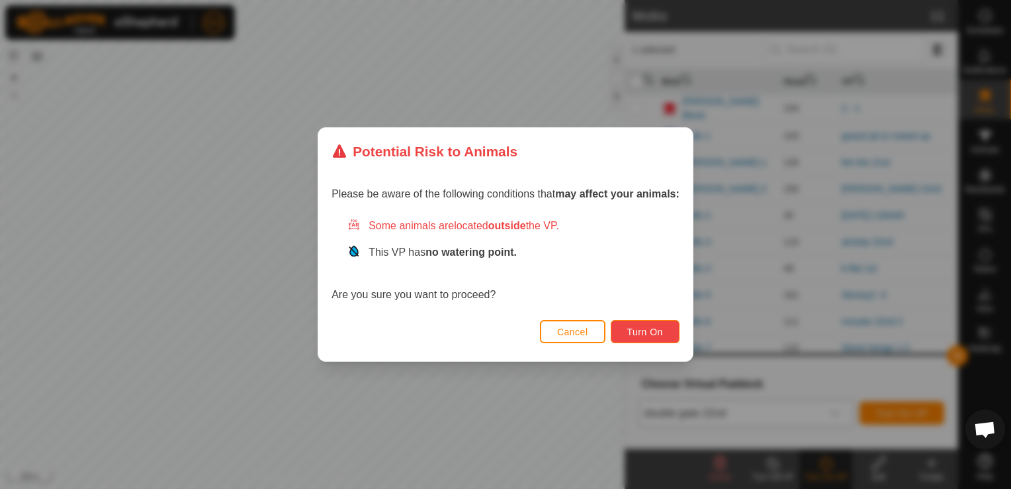
click at [654, 332] on span "Turn On" at bounding box center [646, 331] width 36 height 11
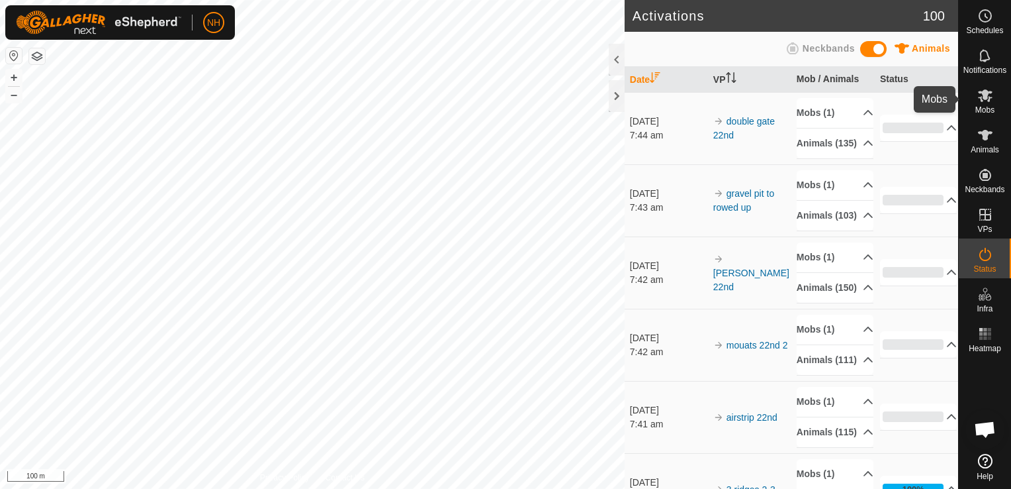
click at [987, 90] on icon at bounding box center [985, 95] width 15 height 13
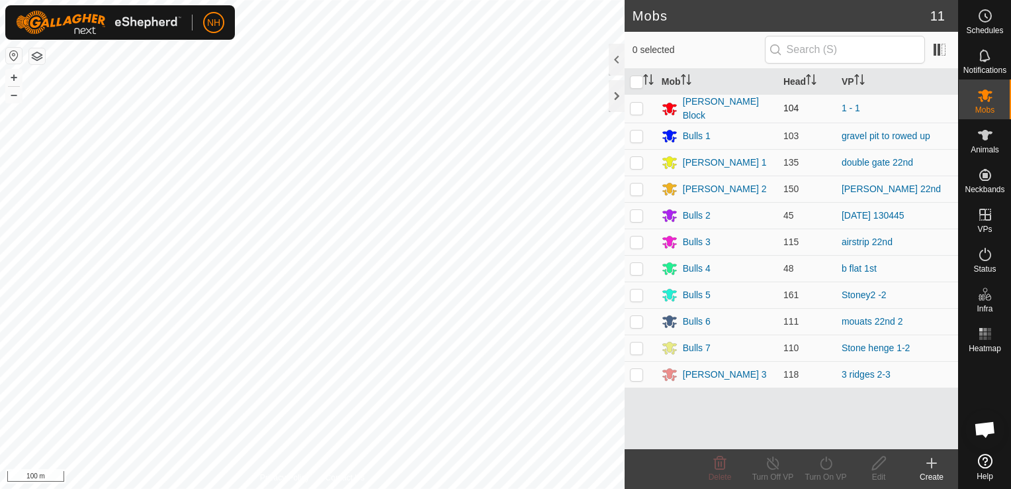
click at [635, 109] on p-checkbox at bounding box center [636, 108] width 13 height 11
checkbox input "true"
click at [829, 464] on icon at bounding box center [826, 463] width 17 height 16
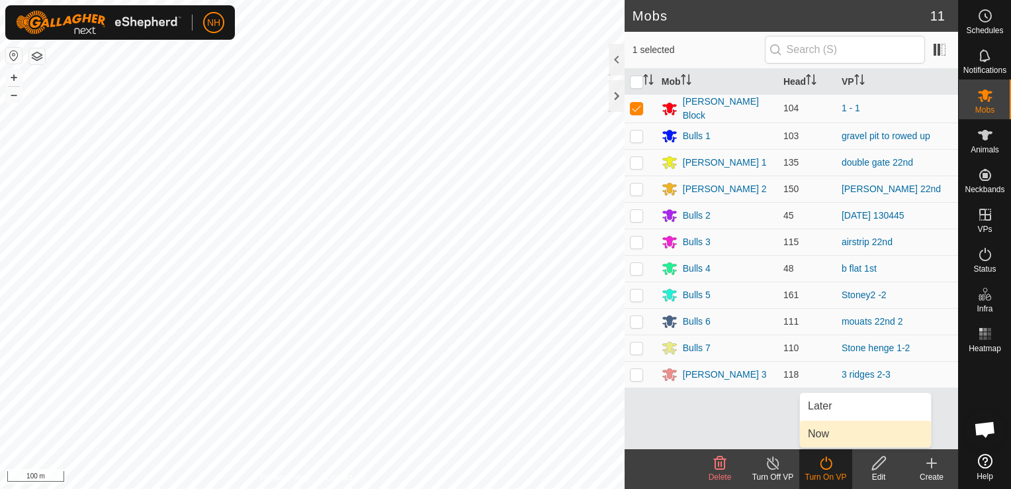
click at [823, 436] on link "Now" at bounding box center [865, 433] width 131 height 26
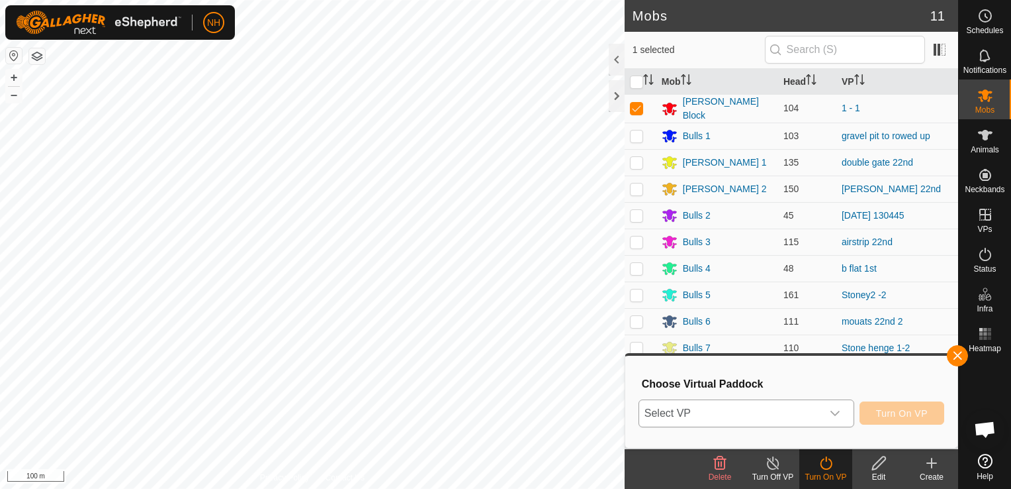
click at [770, 420] on span "Select VP" at bounding box center [730, 413] width 183 height 26
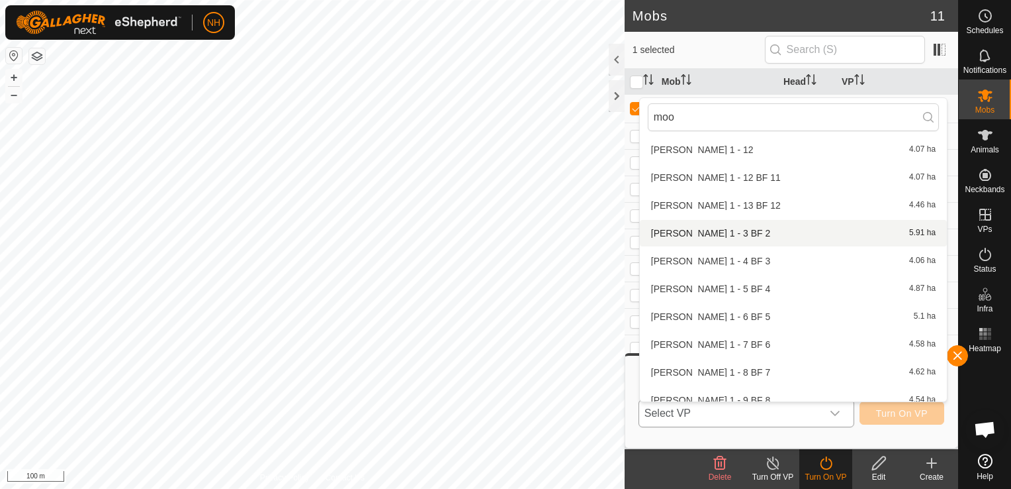
scroll to position [1162, 0]
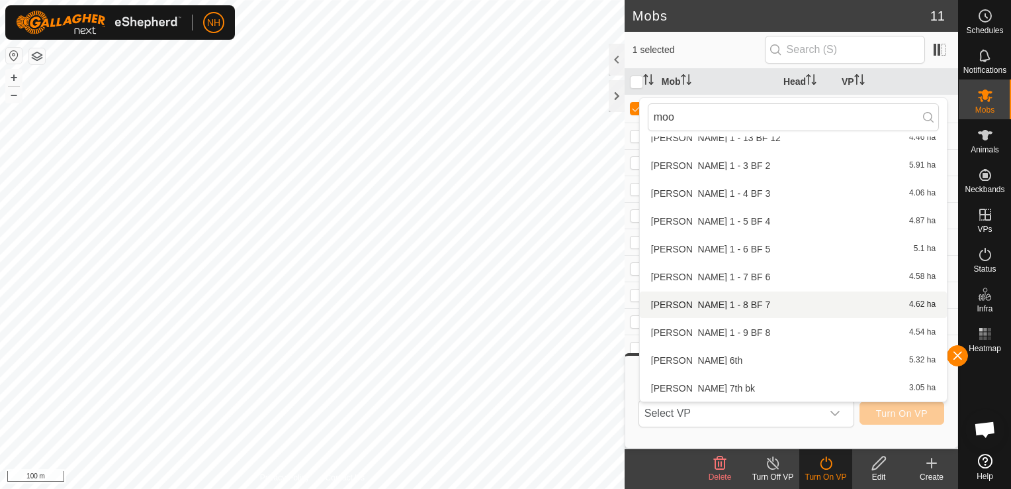
type input "moo"
click at [929, 464] on icon at bounding box center [932, 463] width 16 height 16
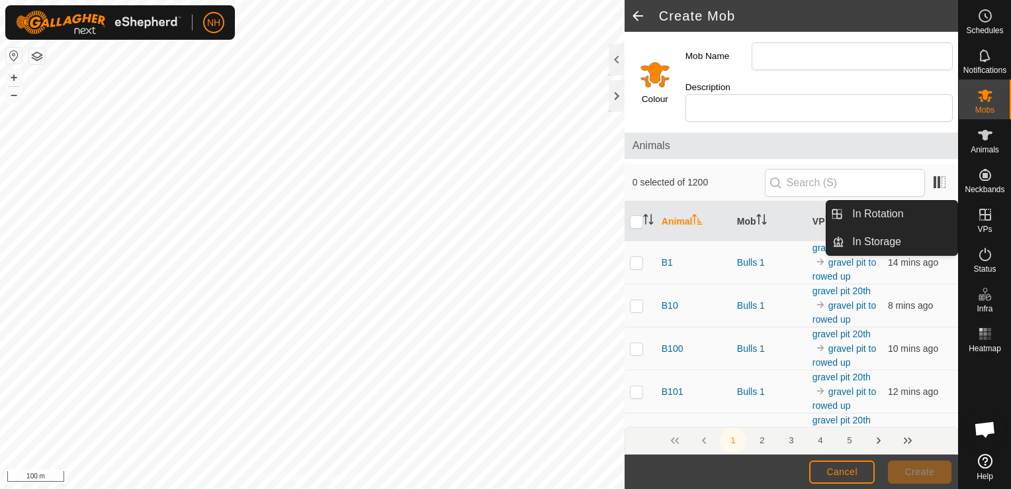
click at [984, 214] on icon at bounding box center [986, 215] width 12 height 12
click at [893, 210] on link "In Rotation" at bounding box center [901, 214] width 113 height 26
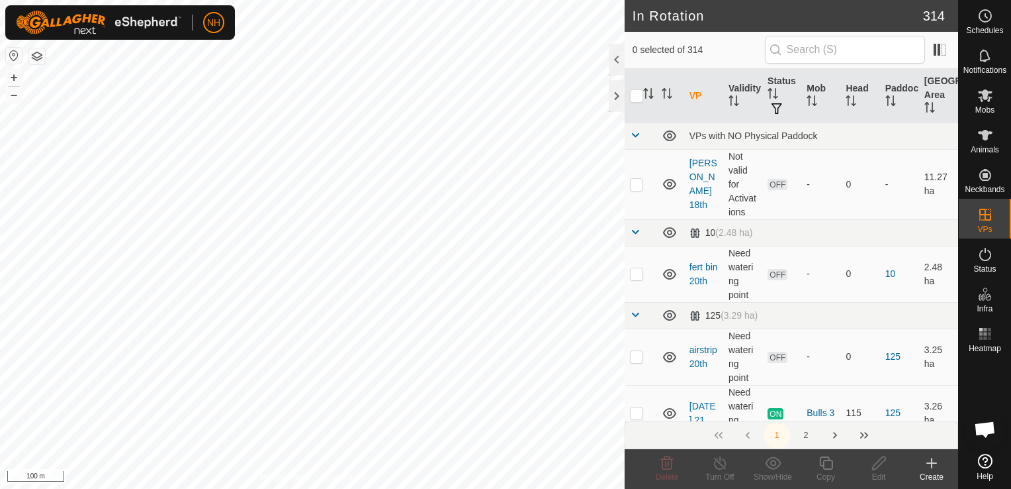
click at [930, 464] on icon at bounding box center [932, 463] width 16 height 16
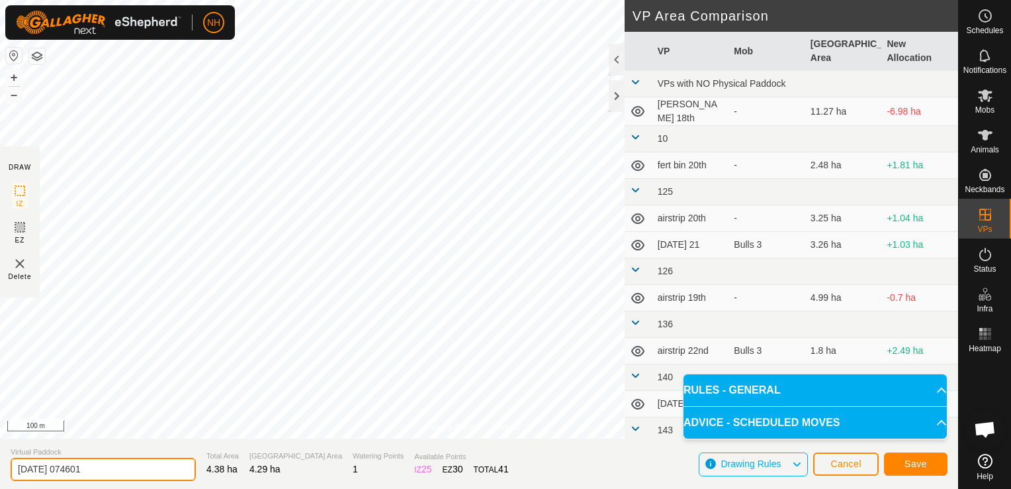
click at [144, 473] on input "2025-09-22 074601" at bounding box center [103, 468] width 185 height 23
type input "2"
type input "moores 22nd"
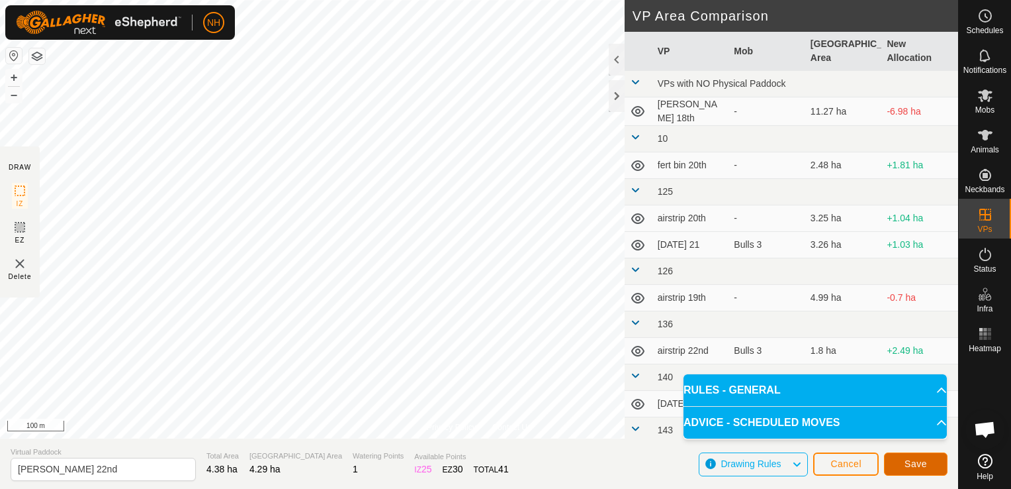
click at [921, 462] on span "Save" at bounding box center [916, 463] width 23 height 11
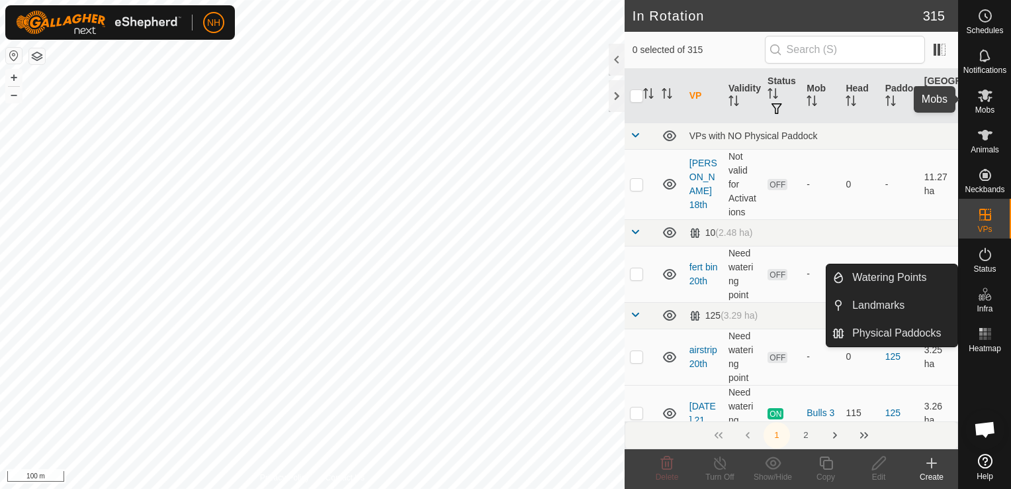
click at [987, 91] on icon at bounding box center [985, 95] width 15 height 13
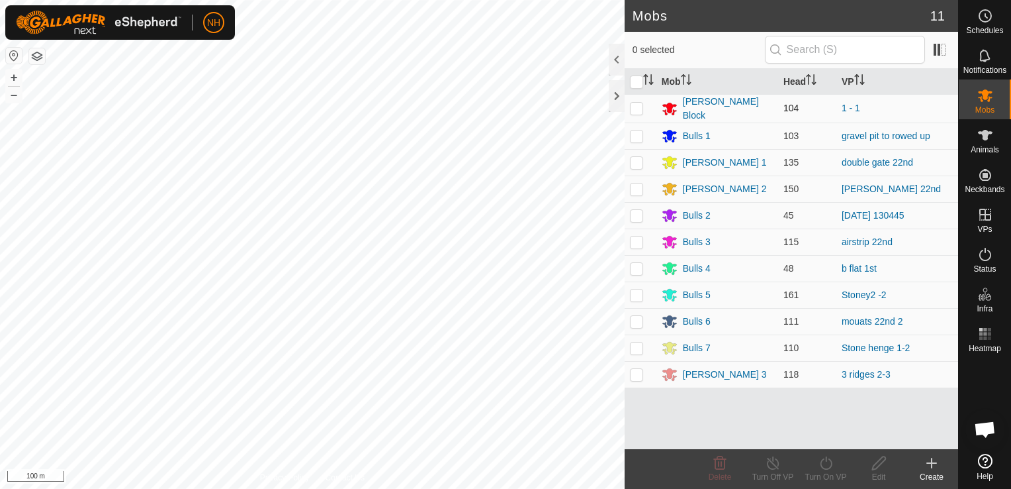
click at [638, 105] on p-checkbox at bounding box center [636, 108] width 13 height 11
checkbox input "true"
click at [831, 470] on icon at bounding box center [826, 463] width 17 height 16
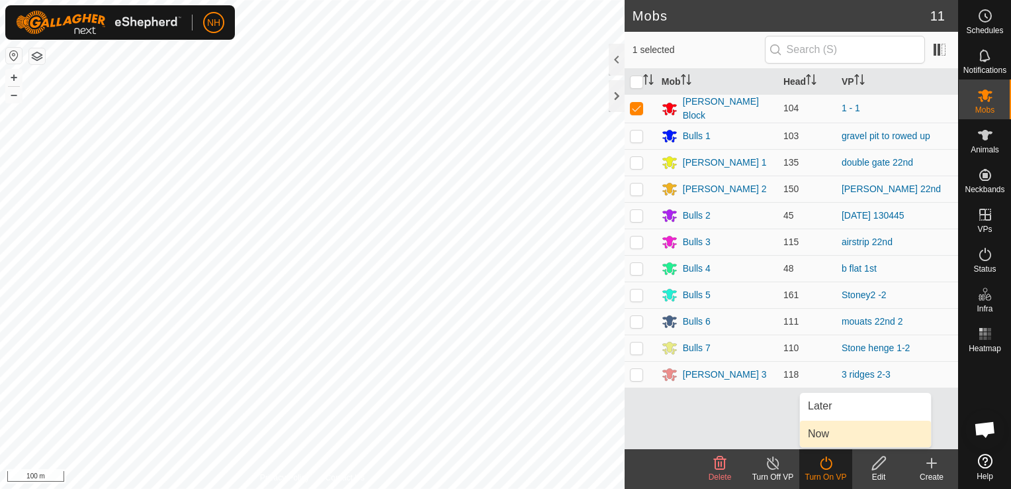
click at [823, 436] on link "Now" at bounding box center [865, 433] width 131 height 26
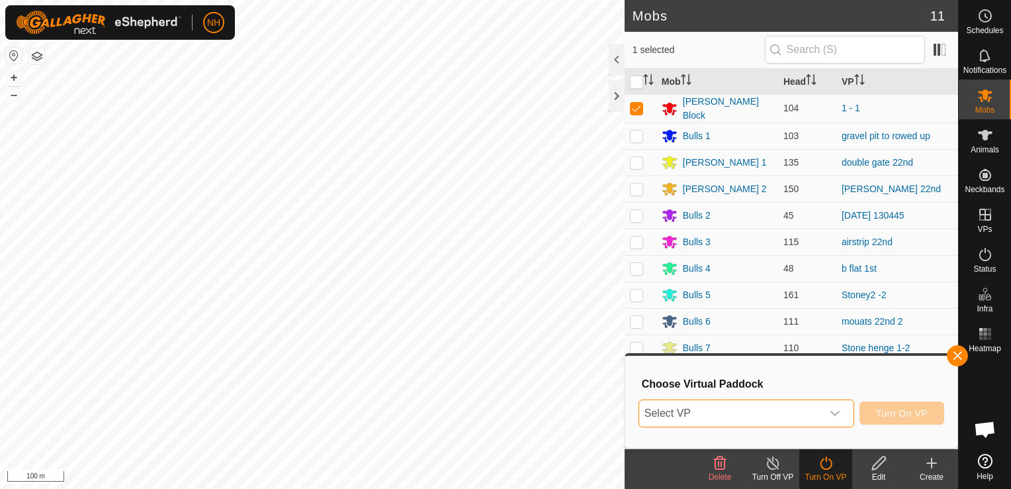
click at [761, 414] on span "Select VP" at bounding box center [730, 413] width 183 height 26
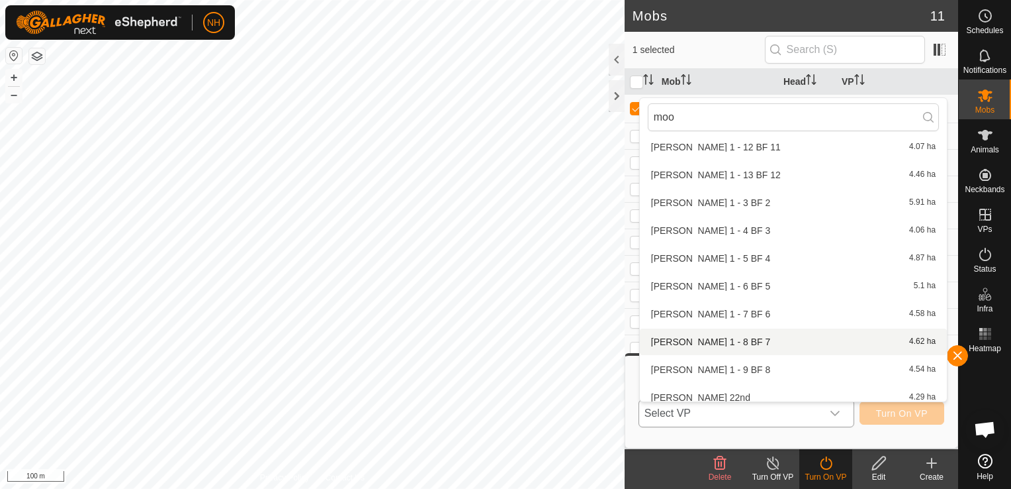
scroll to position [1190, 0]
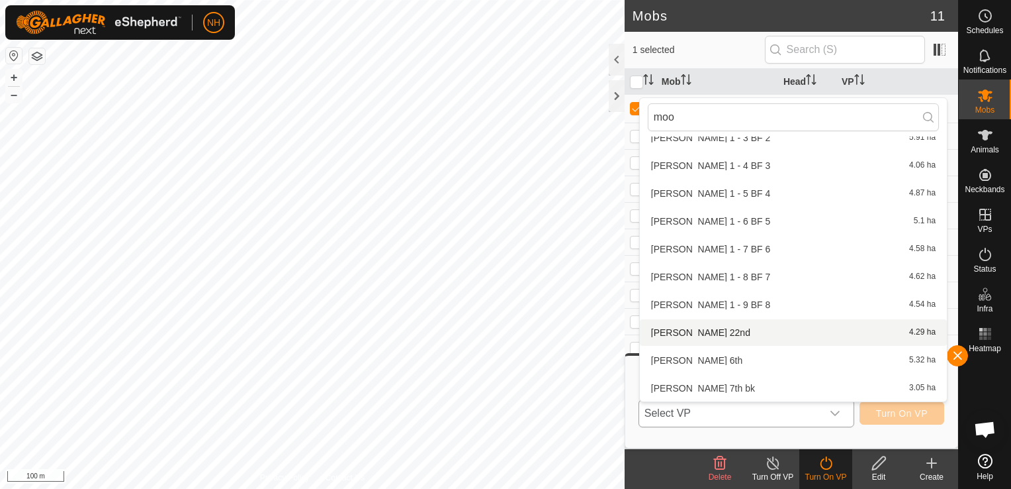
type input "moo"
click at [704, 331] on li "moores 22nd 4.29 ha" at bounding box center [793, 332] width 307 height 26
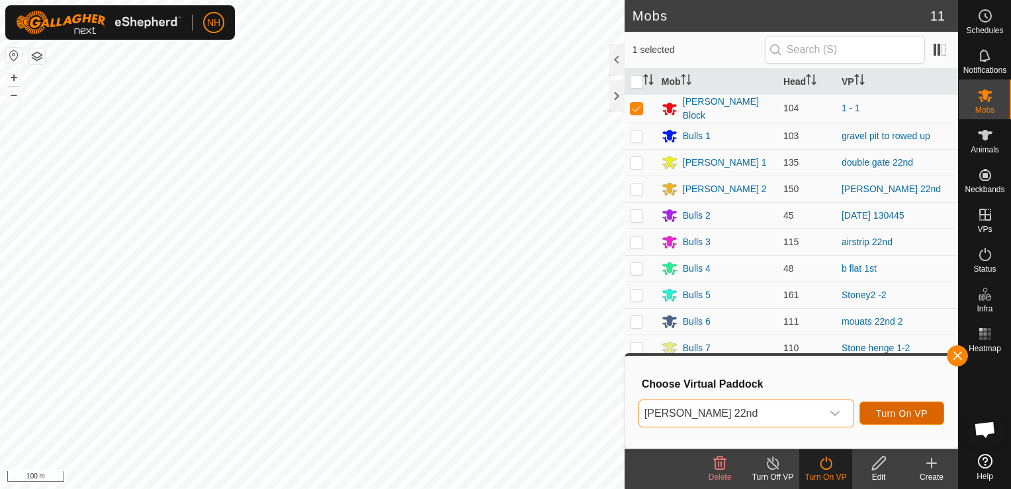
click at [911, 409] on span "Turn On VP" at bounding box center [902, 413] width 52 height 11
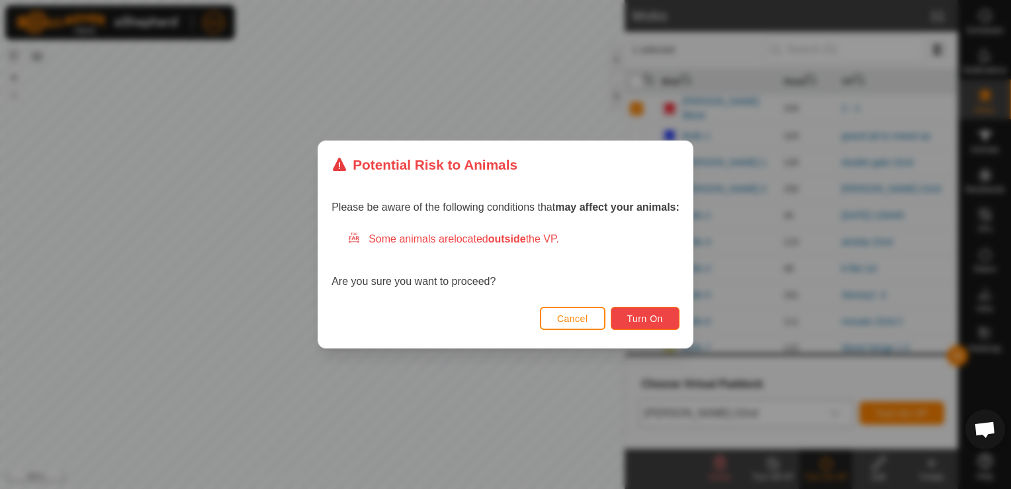
click at [665, 316] on button "Turn On" at bounding box center [645, 317] width 69 height 23
